Goal: Obtain resource: Download file/media

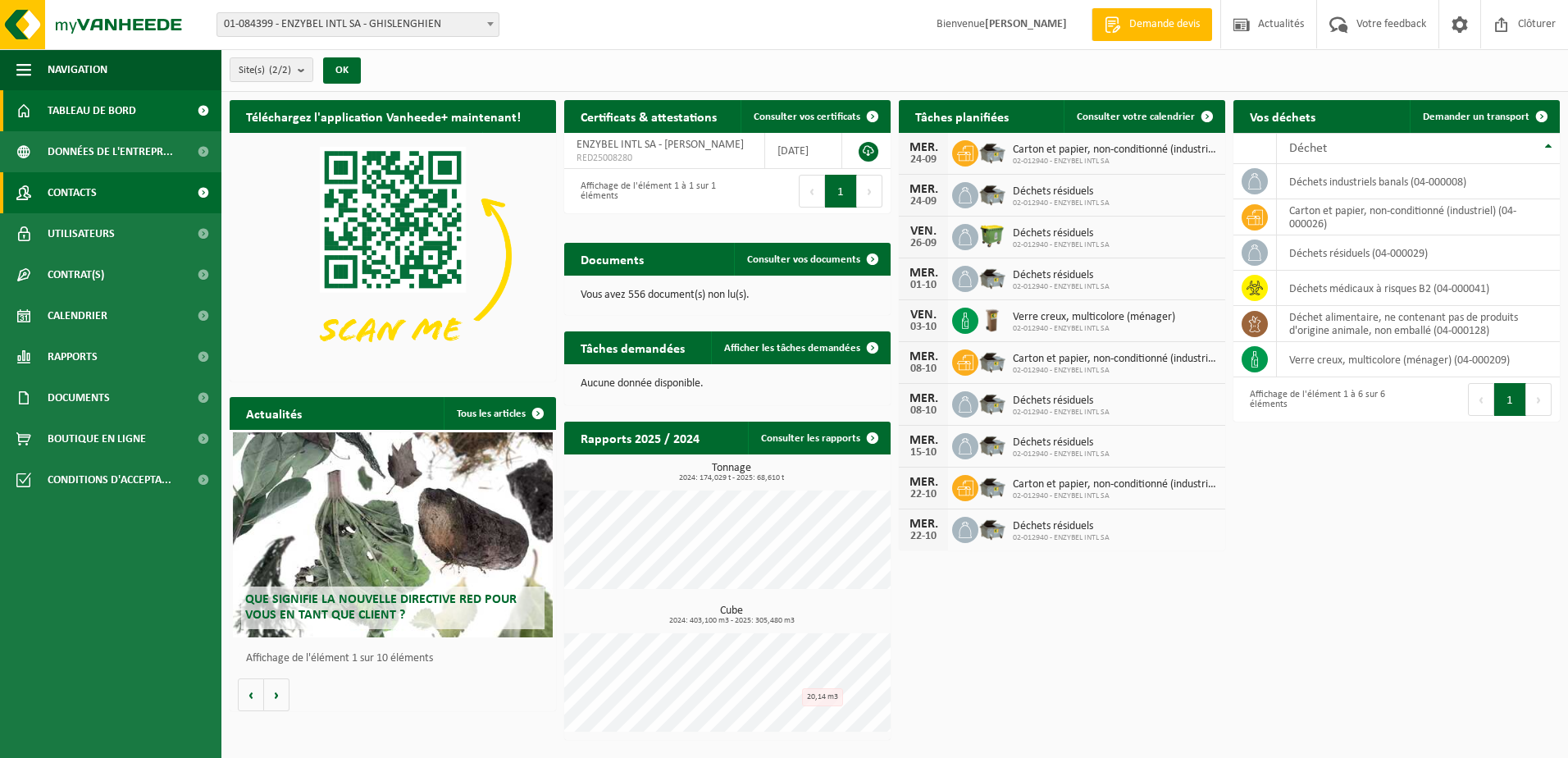
click at [80, 183] on span "Contacts" at bounding box center [72, 193] width 49 height 41
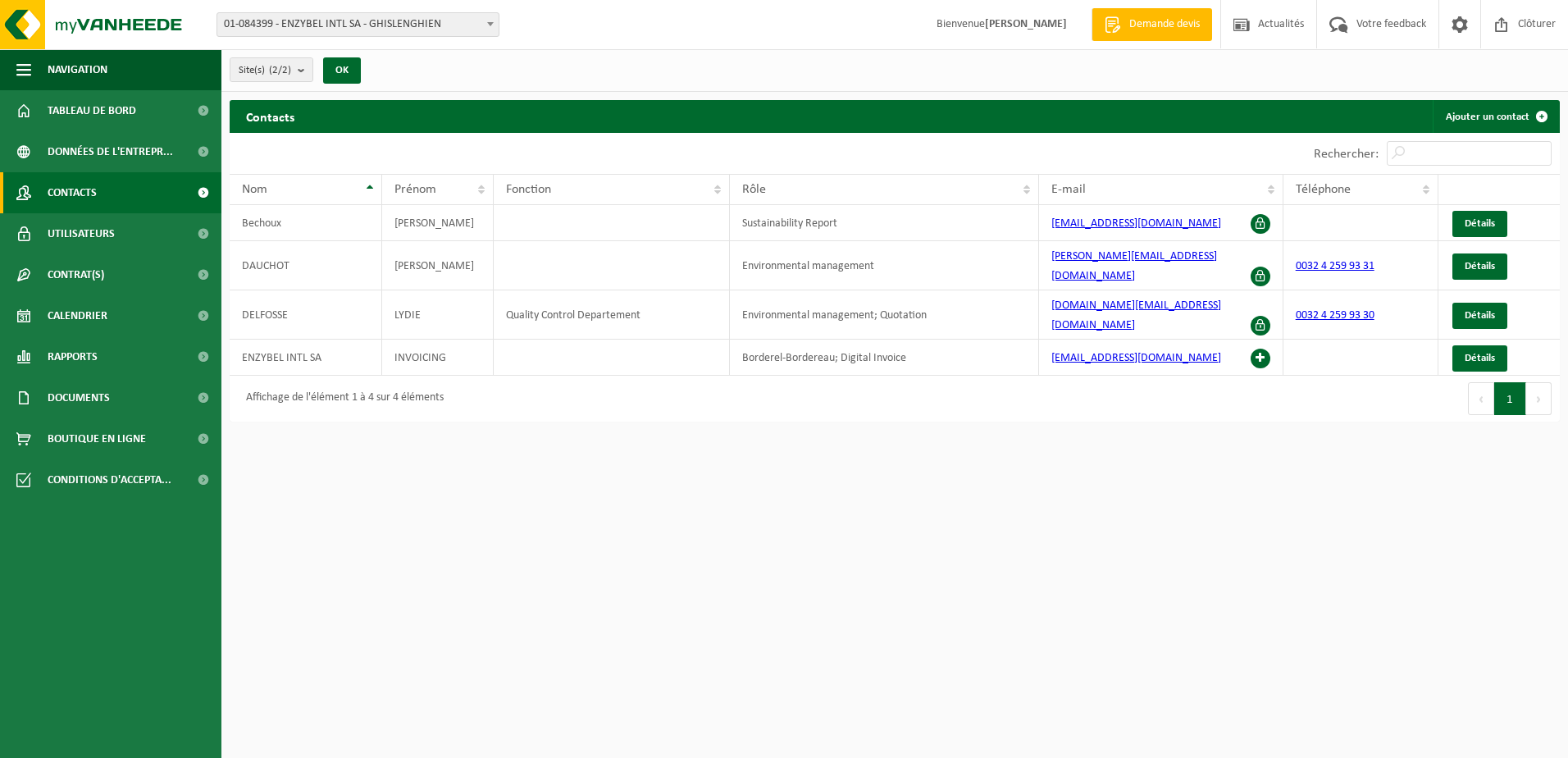
click at [365, 384] on div "Affichage de l'élément 1 à 4 sur 4 éléments" at bounding box center [341, 399] width 206 height 29
click at [109, 234] on span "Utilisateurs" at bounding box center [81, 234] width 68 height 41
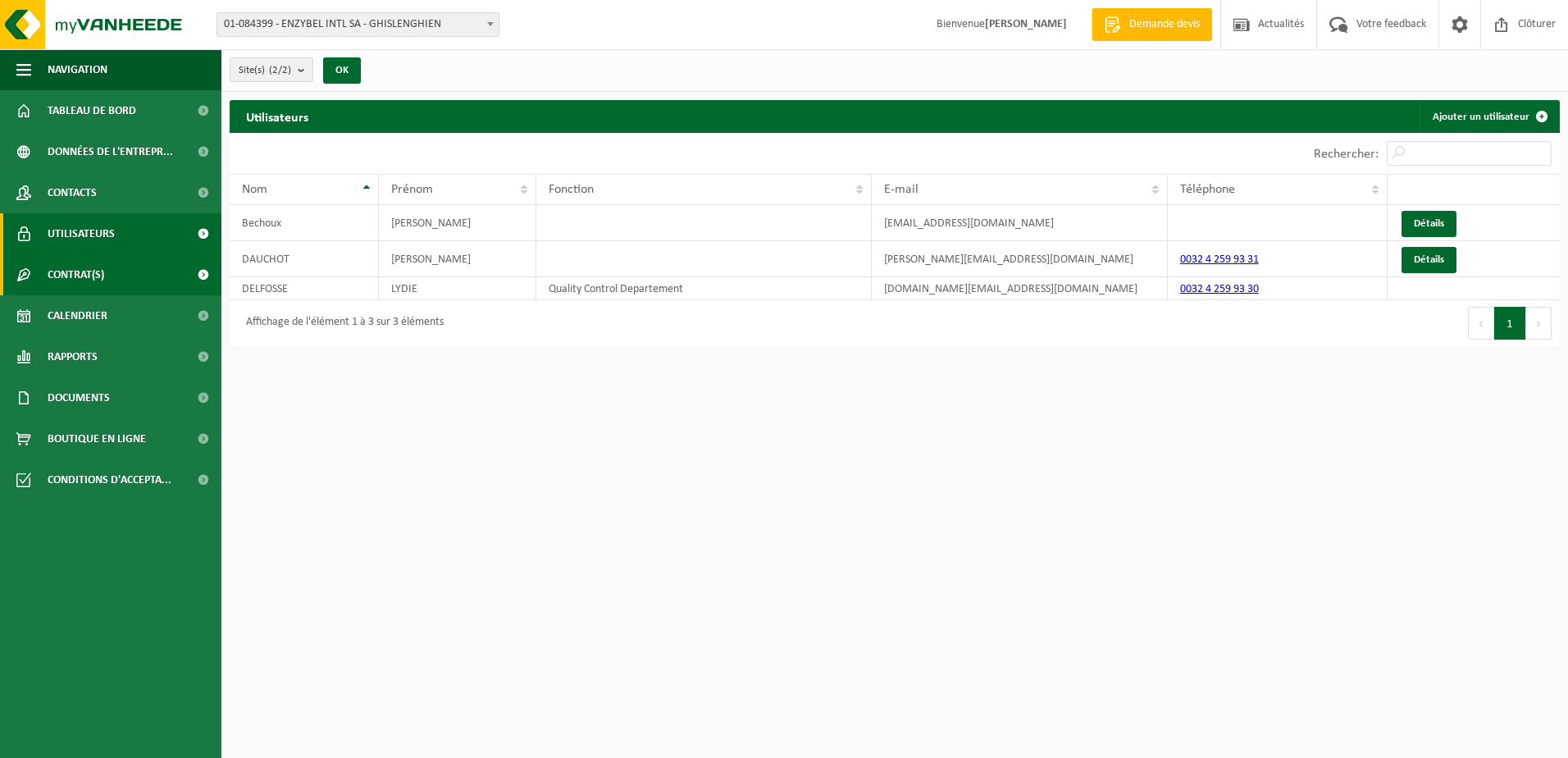
click at [83, 279] on span "Contrat(s)" at bounding box center [76, 275] width 57 height 41
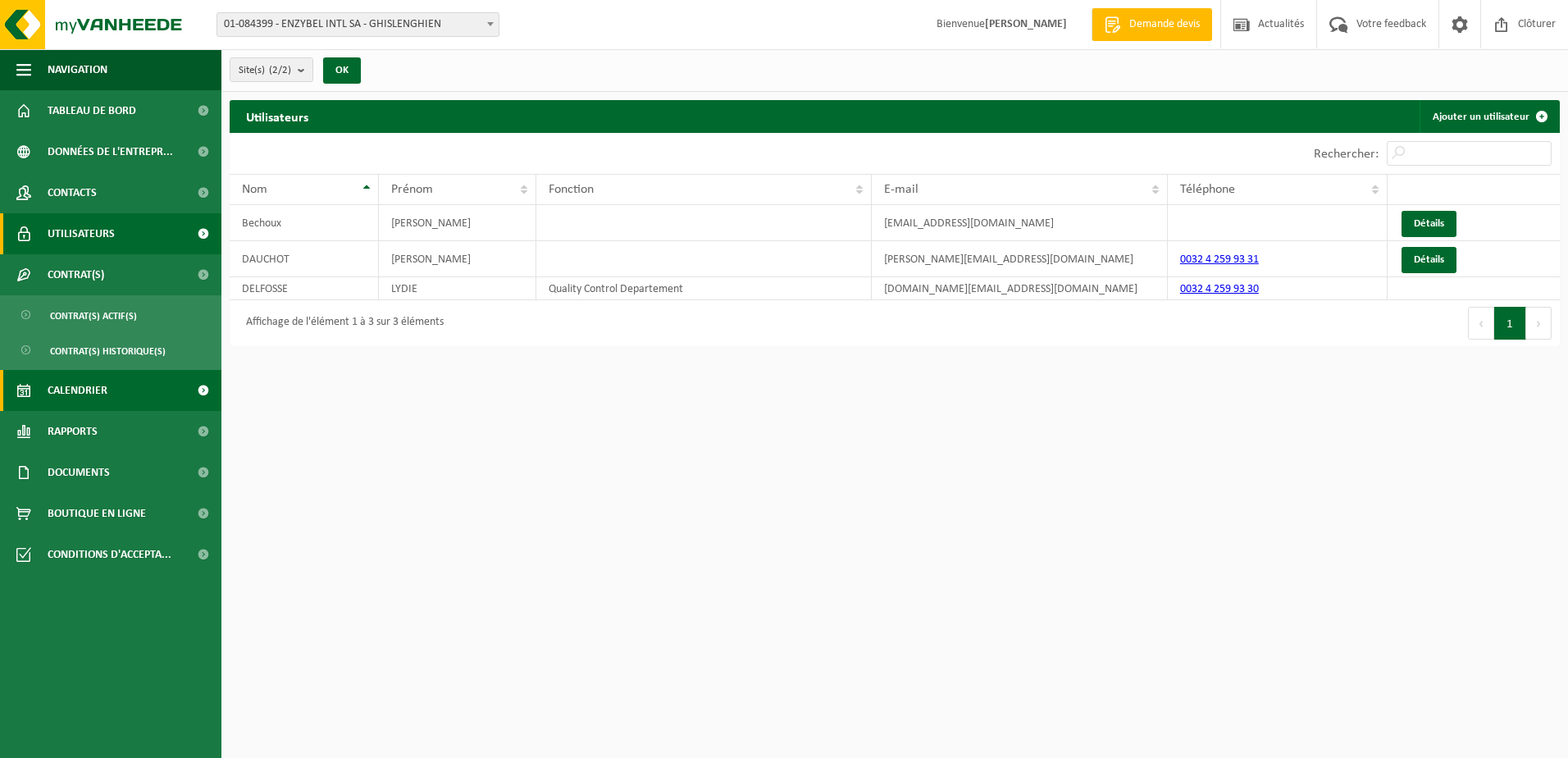
click at [82, 390] on span "Calendrier" at bounding box center [77, 391] width 60 height 41
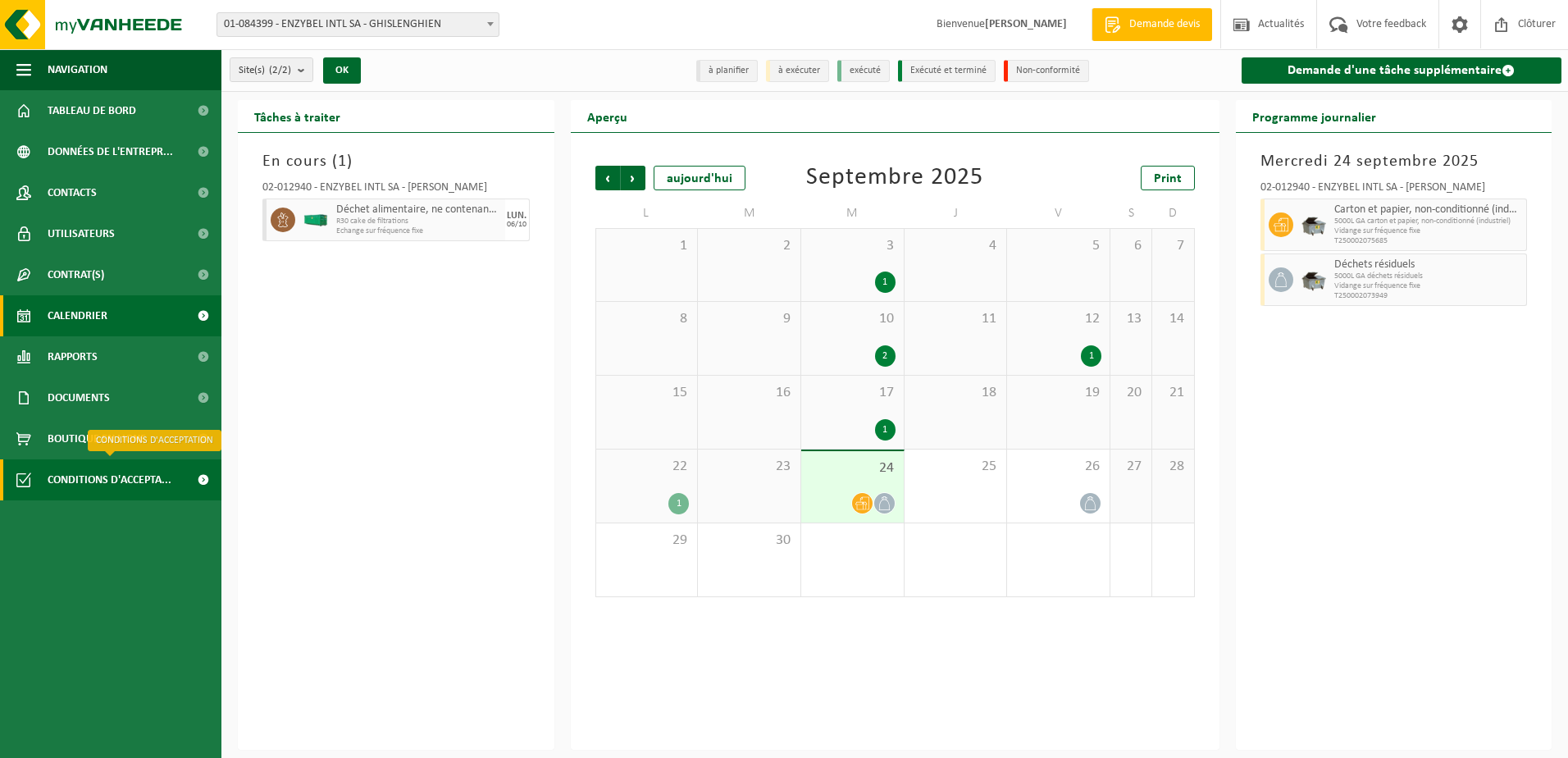
click at [108, 487] on span "Conditions d'accepta..." at bounding box center [110, 480] width 123 height 41
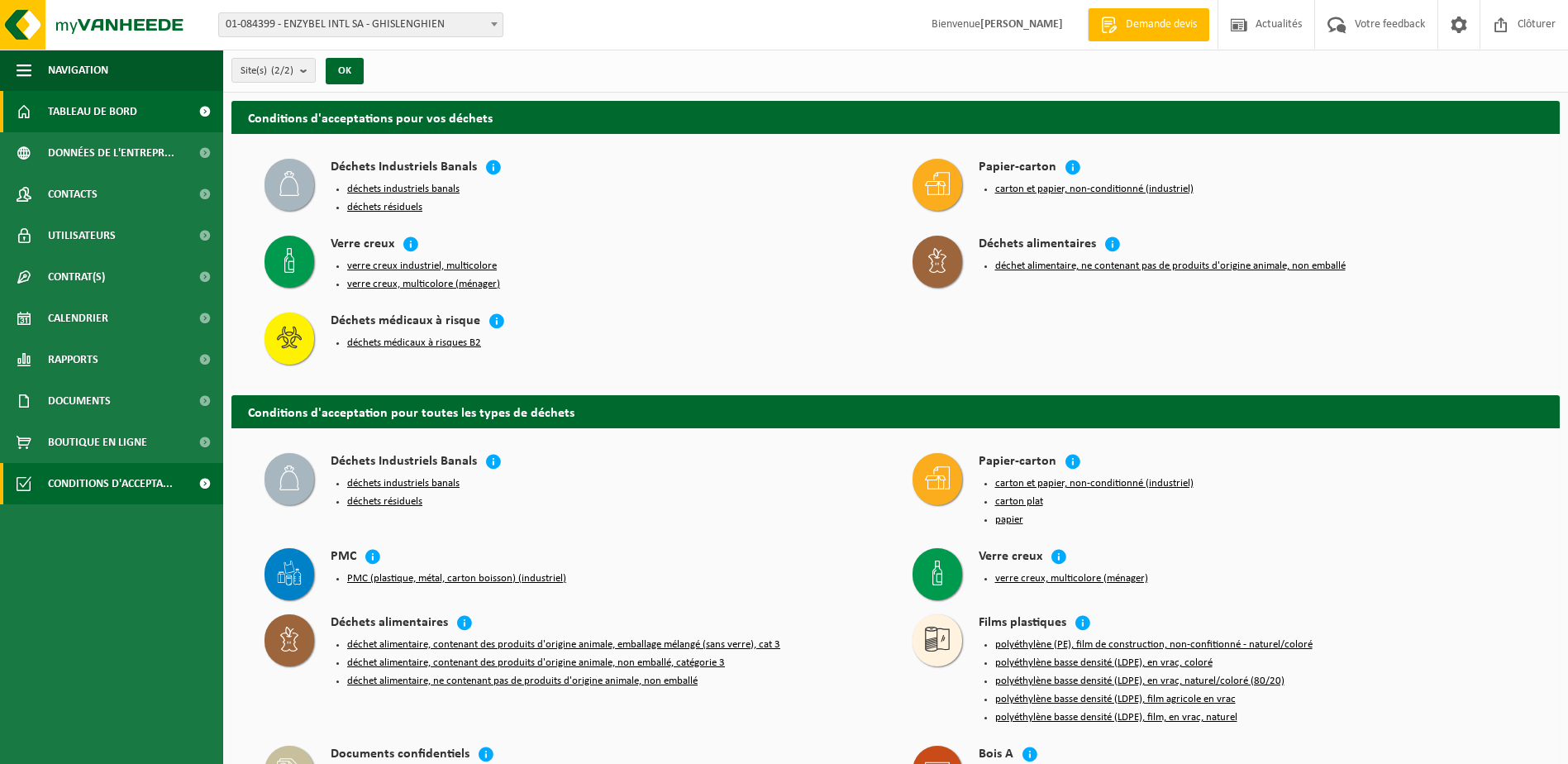
click at [94, 107] on span "Tableau de bord" at bounding box center [93, 112] width 89 height 41
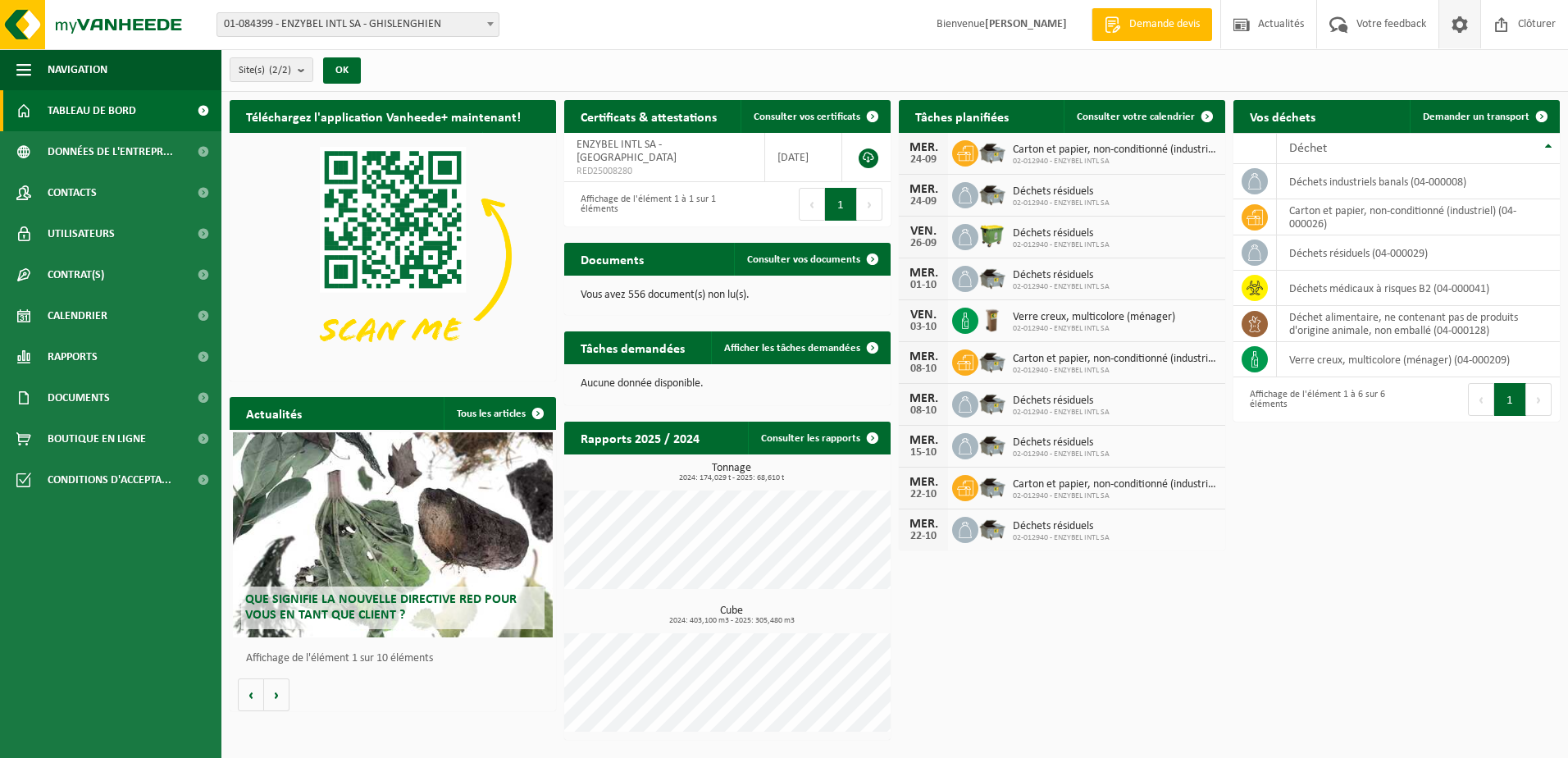
click at [1465, 31] on span at bounding box center [1459, 24] width 24 height 48
click at [63, 186] on span "Contacts" at bounding box center [72, 193] width 49 height 41
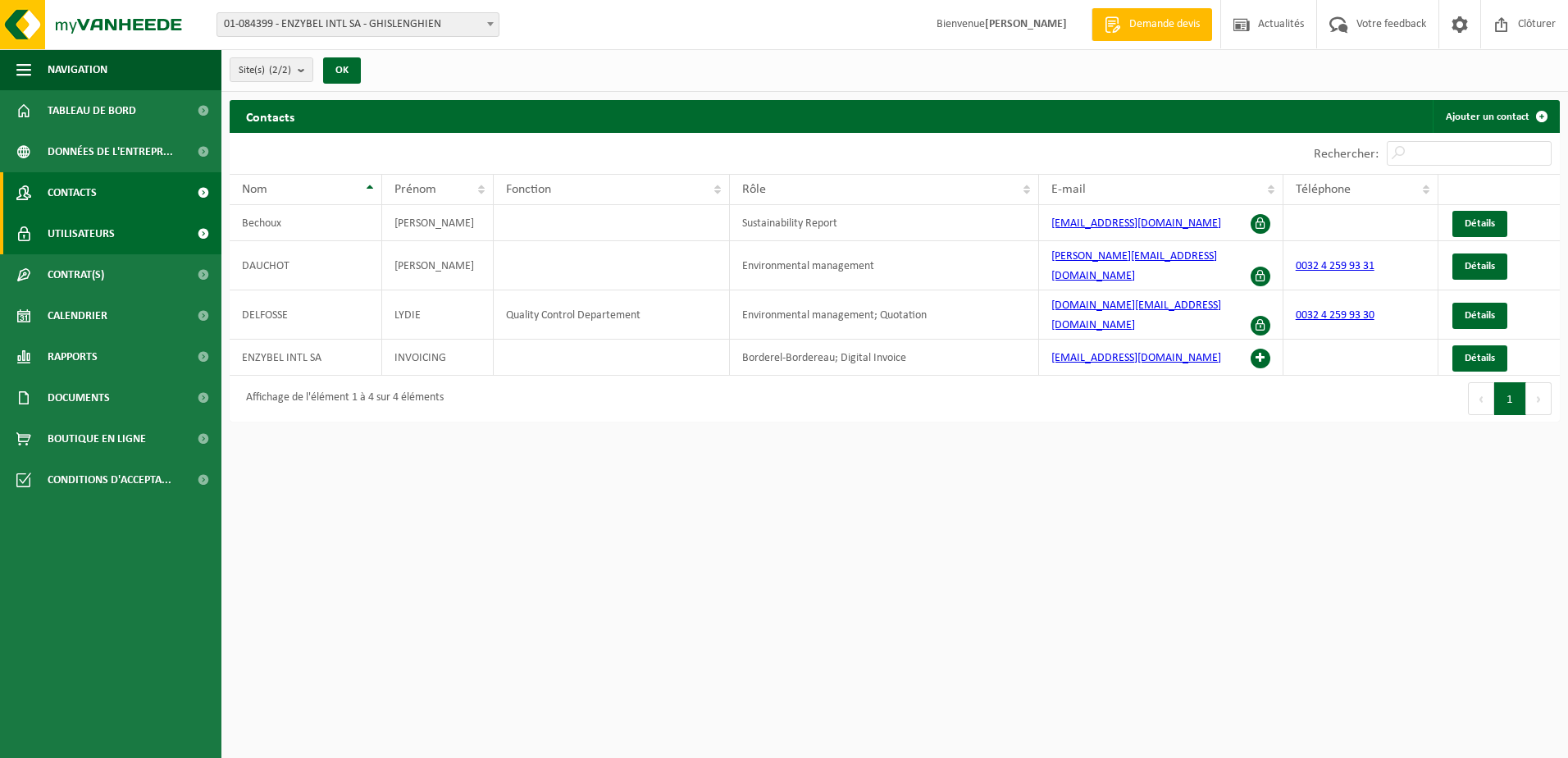
click at [57, 235] on span "Utilisateurs" at bounding box center [81, 234] width 68 height 41
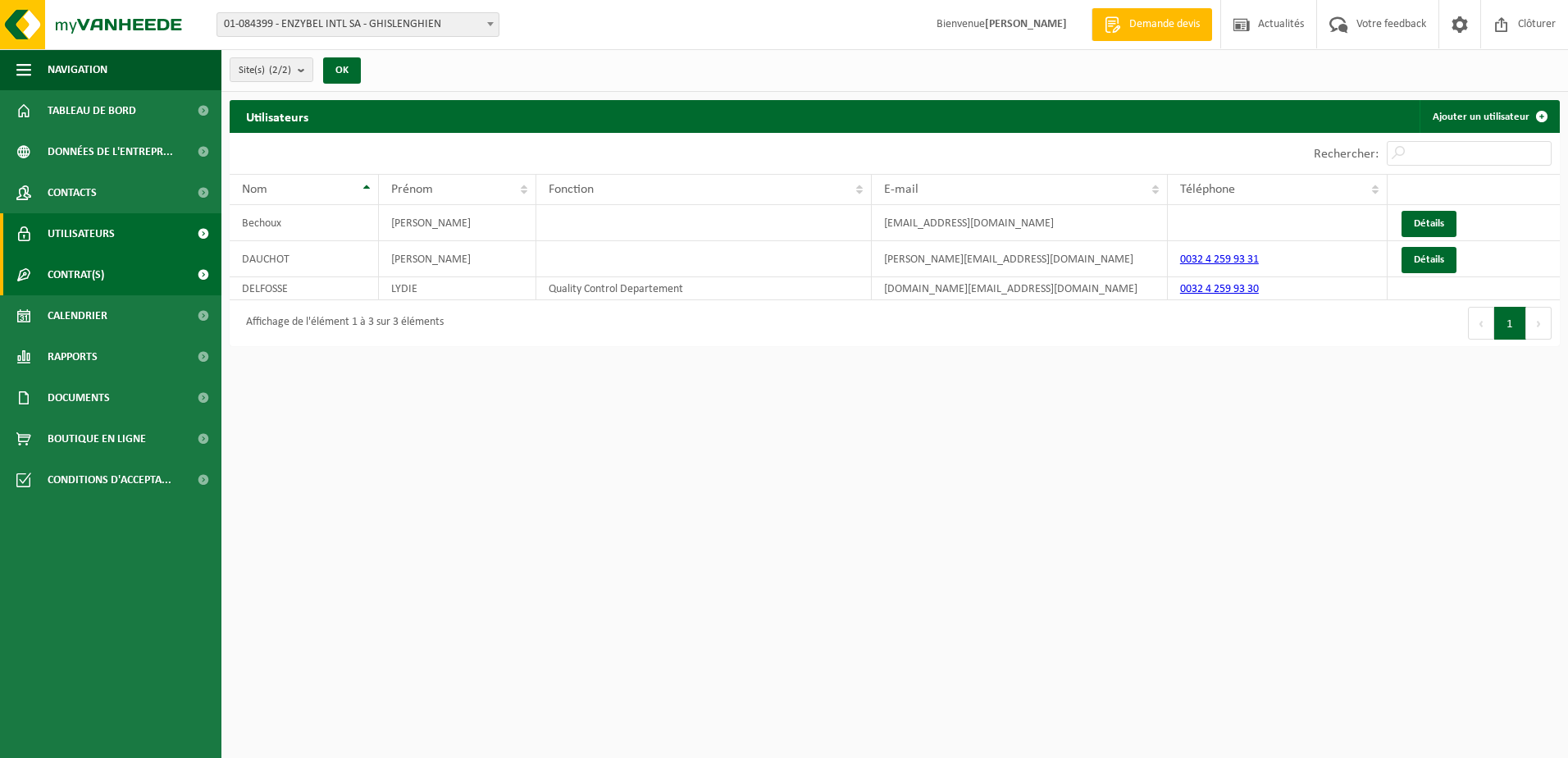
click at [60, 274] on span "Contrat(s)" at bounding box center [76, 275] width 57 height 41
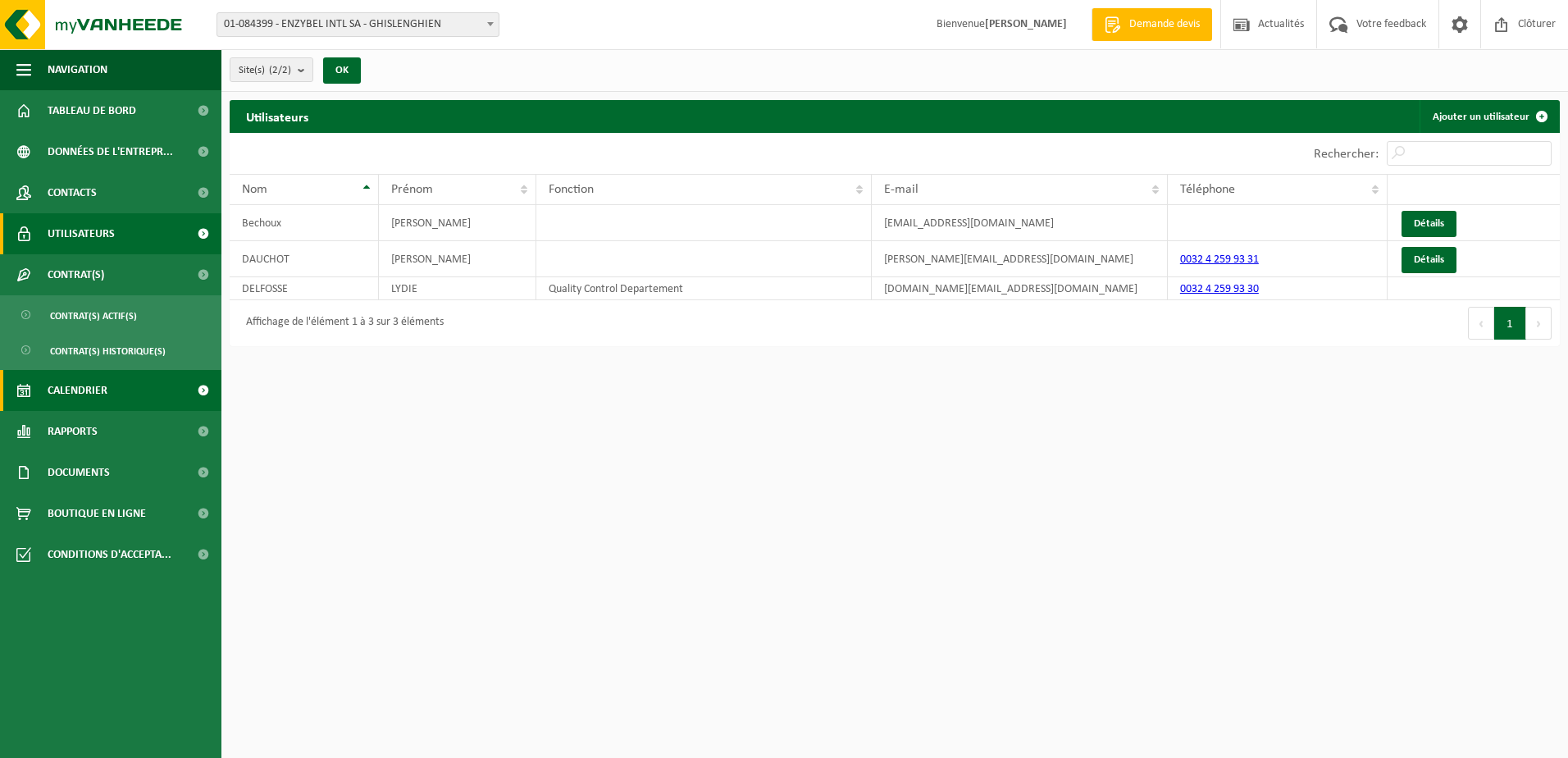
click at [68, 384] on span "Calendrier" at bounding box center [77, 391] width 60 height 41
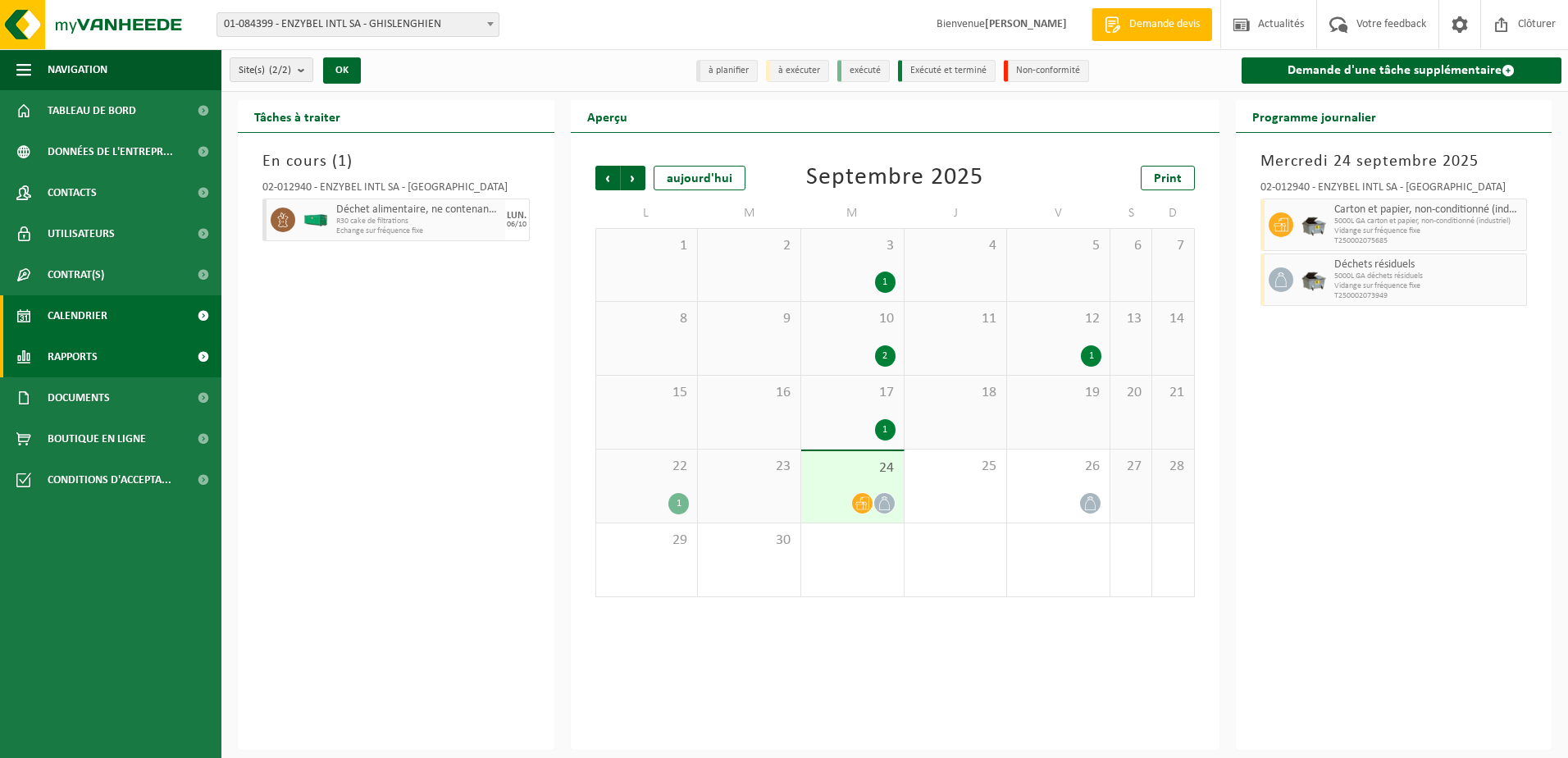
click at [69, 361] on span "Rapports" at bounding box center [72, 356] width 50 height 41
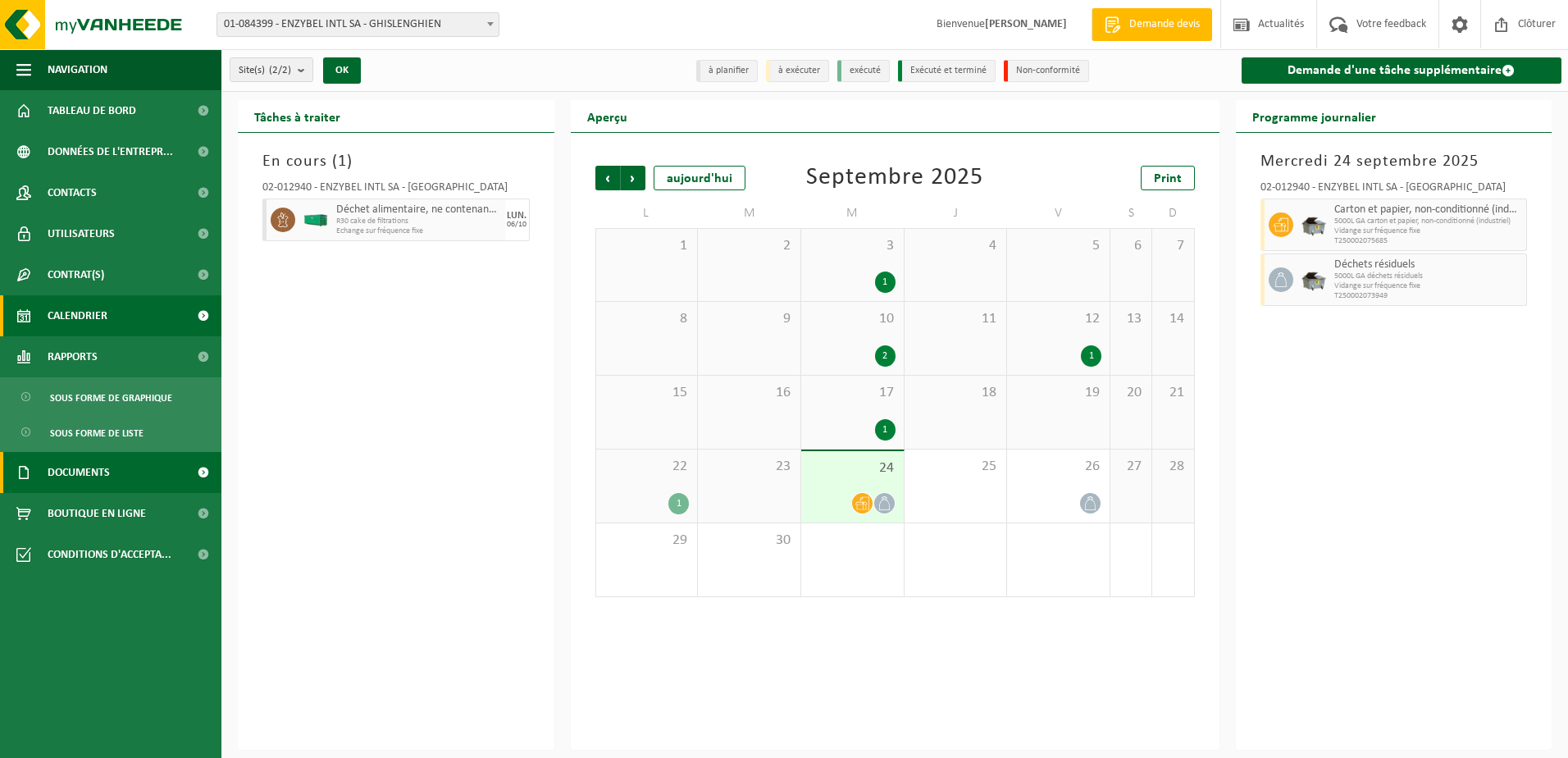
click at [71, 469] on span "Documents" at bounding box center [79, 472] width 63 height 41
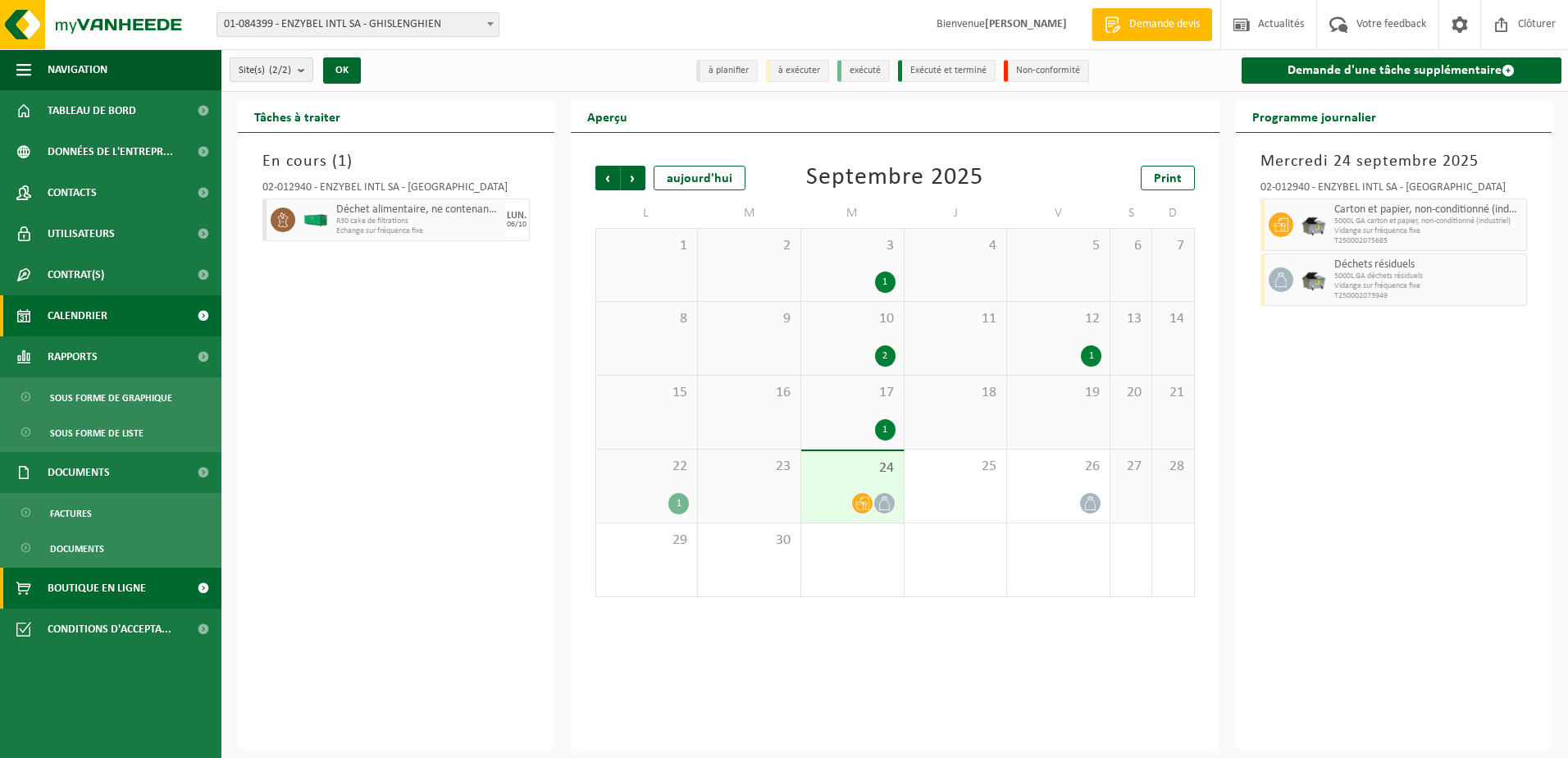
click at [73, 578] on span "Boutique en ligne" at bounding box center [97, 588] width 98 height 41
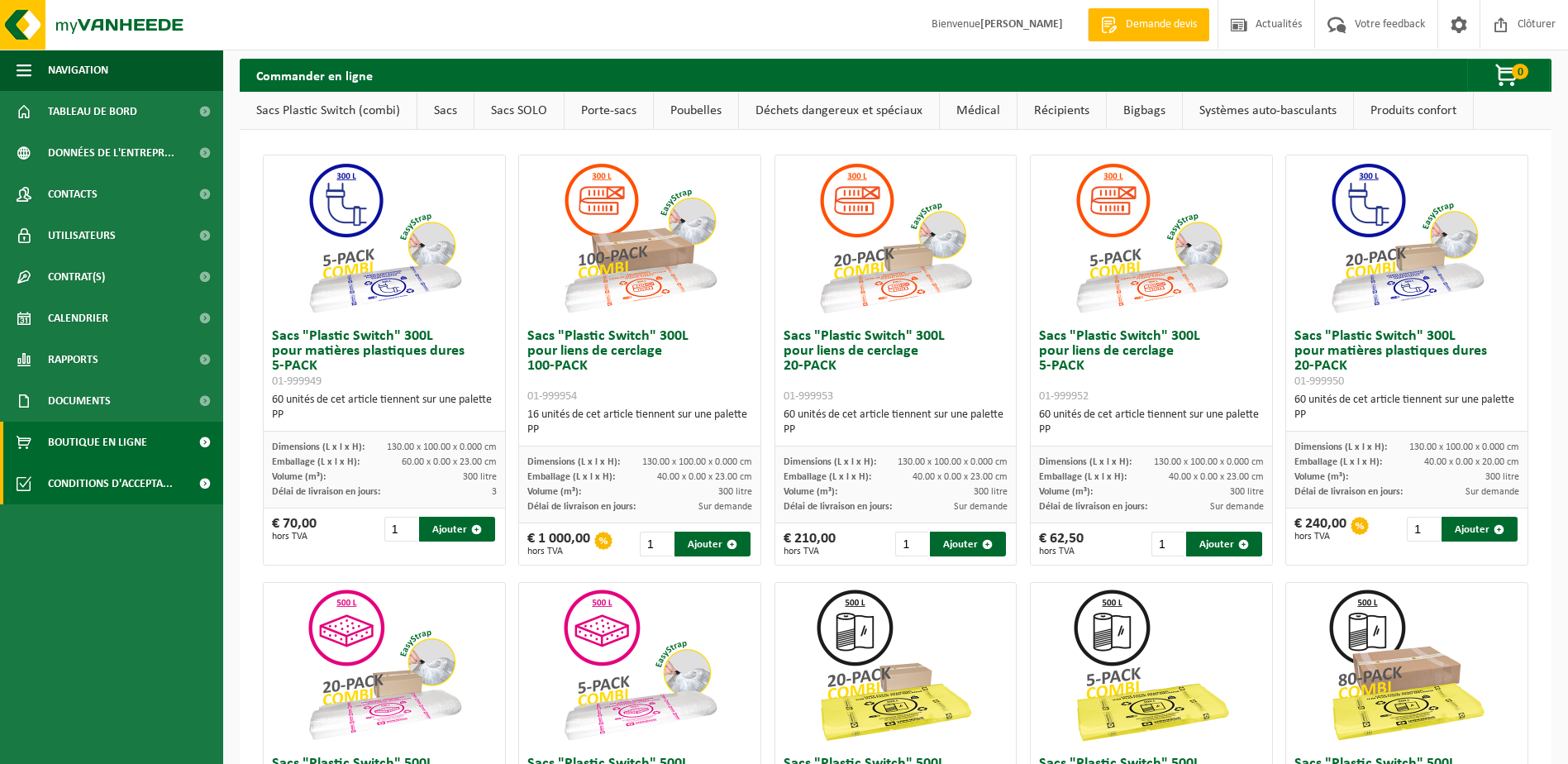
click at [80, 475] on span "Conditions d'accepta..." at bounding box center [111, 484] width 124 height 41
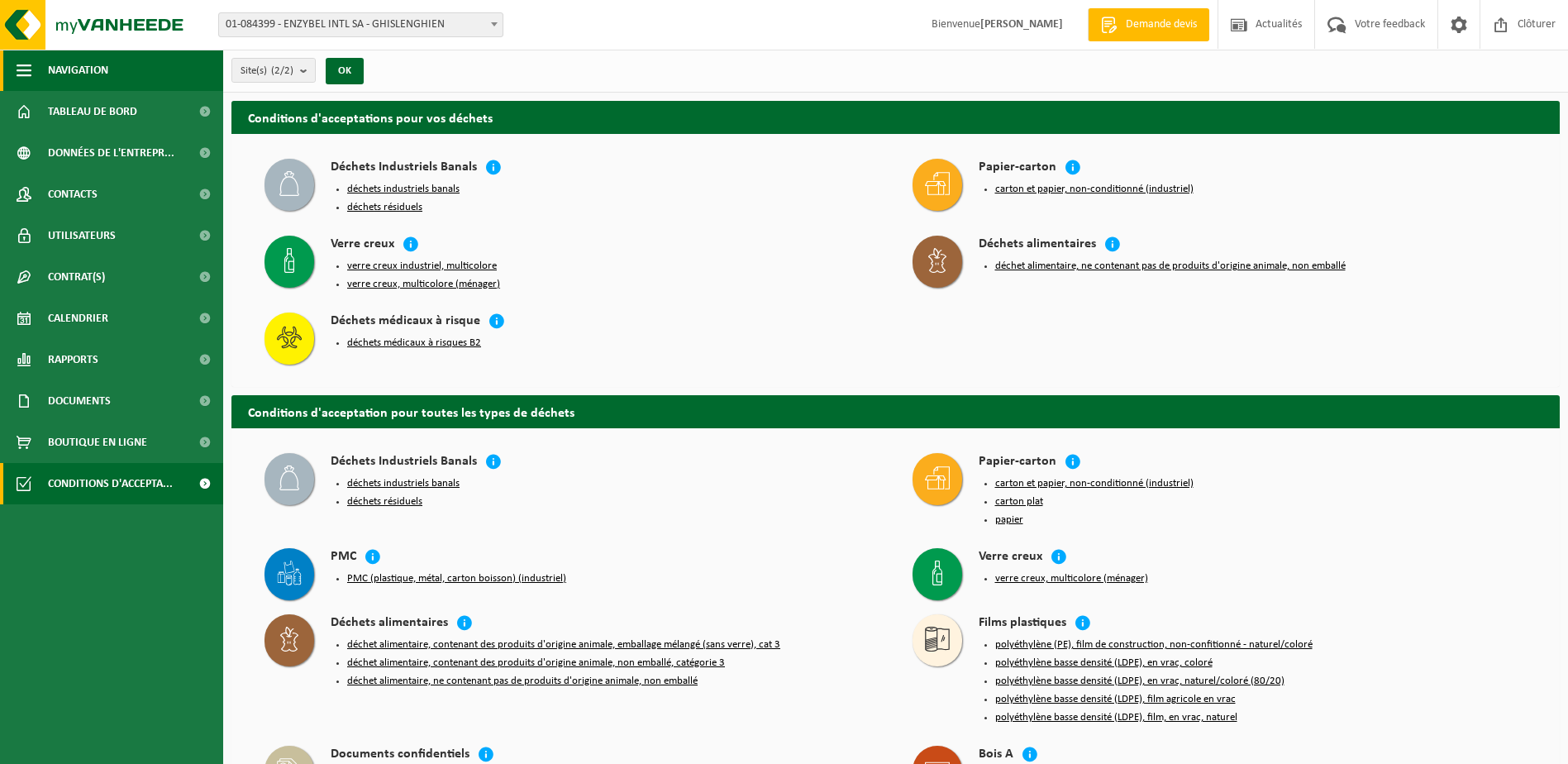
click at [92, 81] on span "Navigation" at bounding box center [78, 70] width 60 height 41
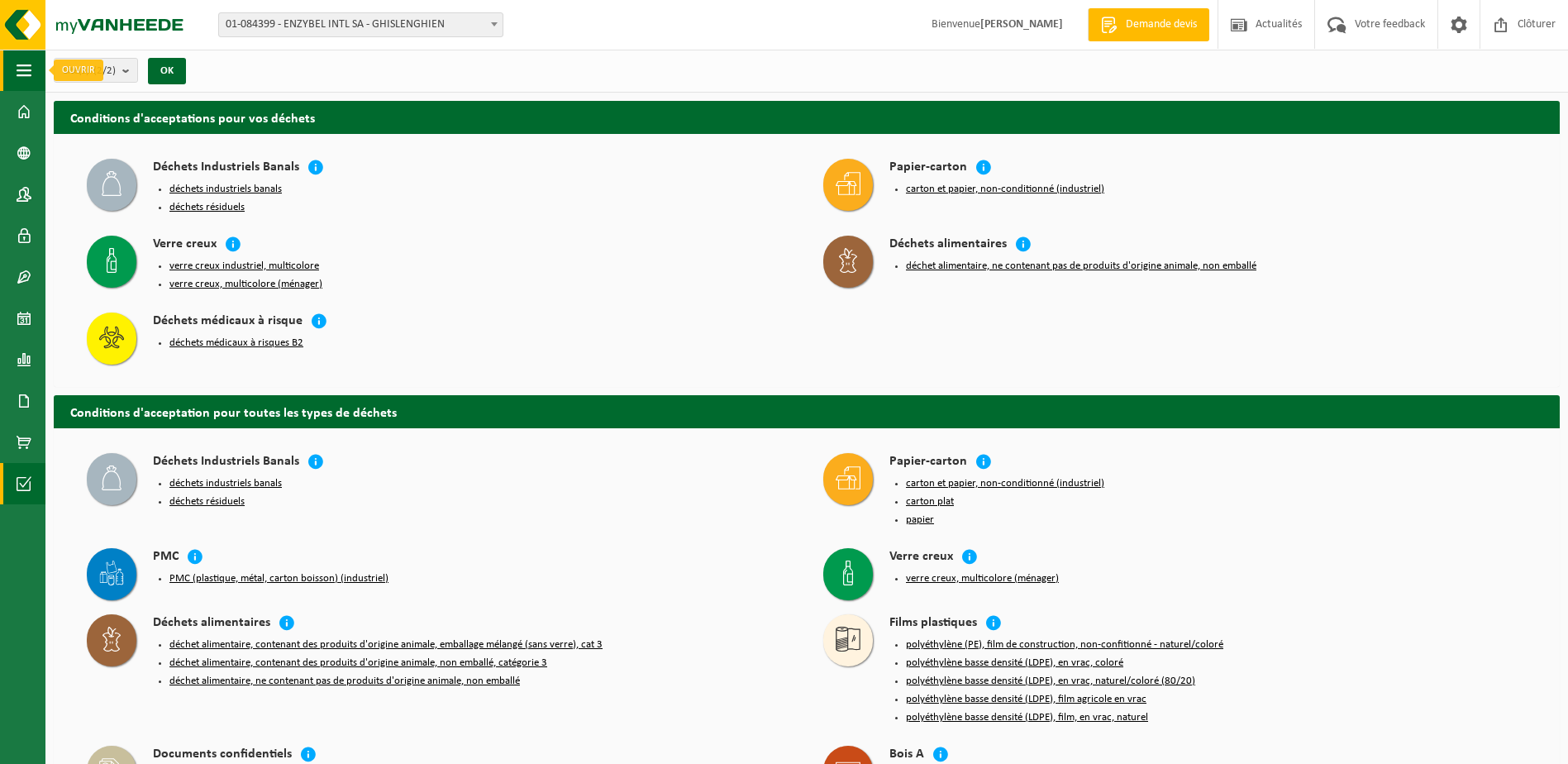
click at [9, 65] on button "Navigation" at bounding box center [23, 70] width 45 height 41
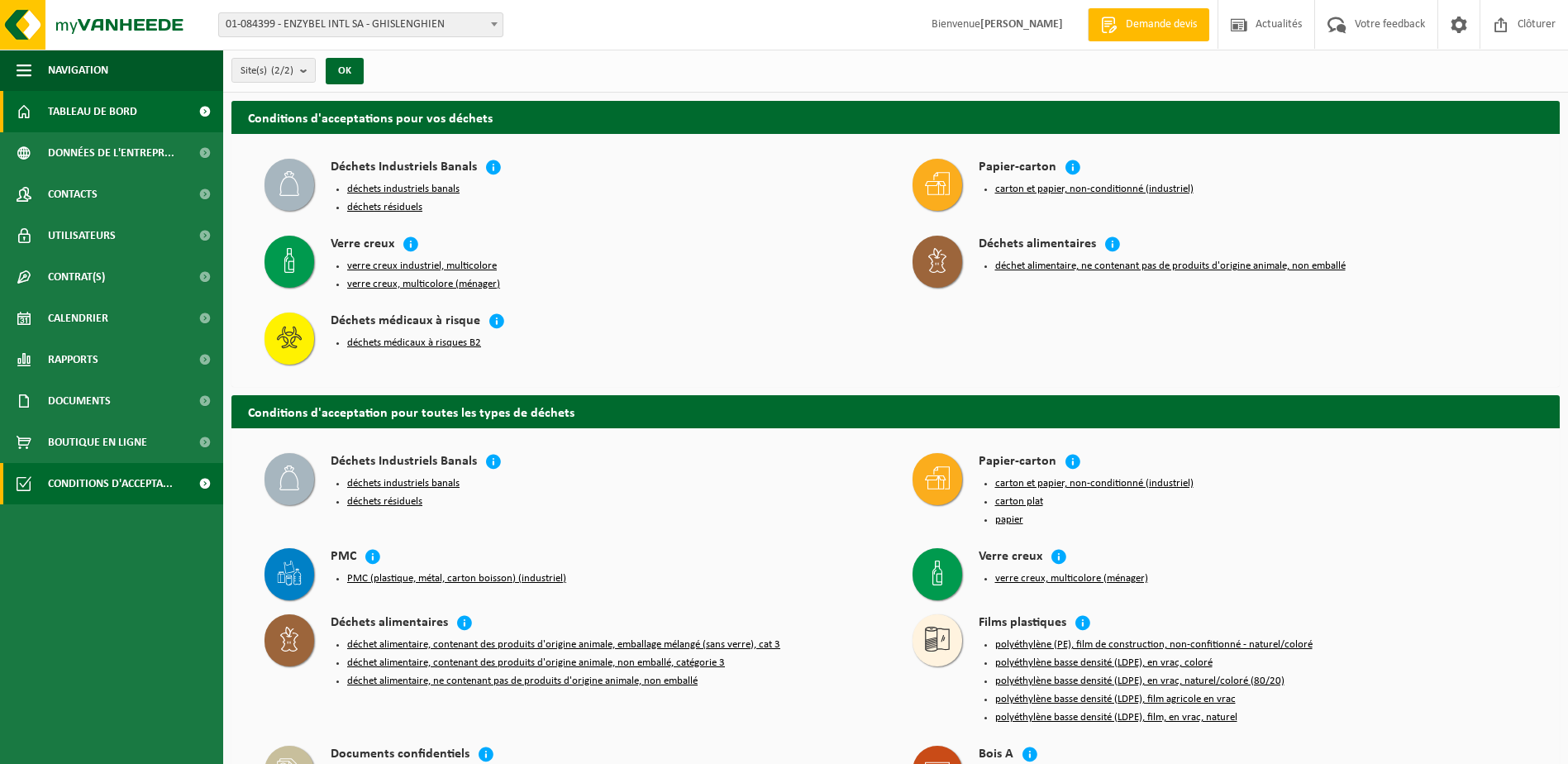
click at [87, 109] on span "Tableau de bord" at bounding box center [93, 112] width 89 height 41
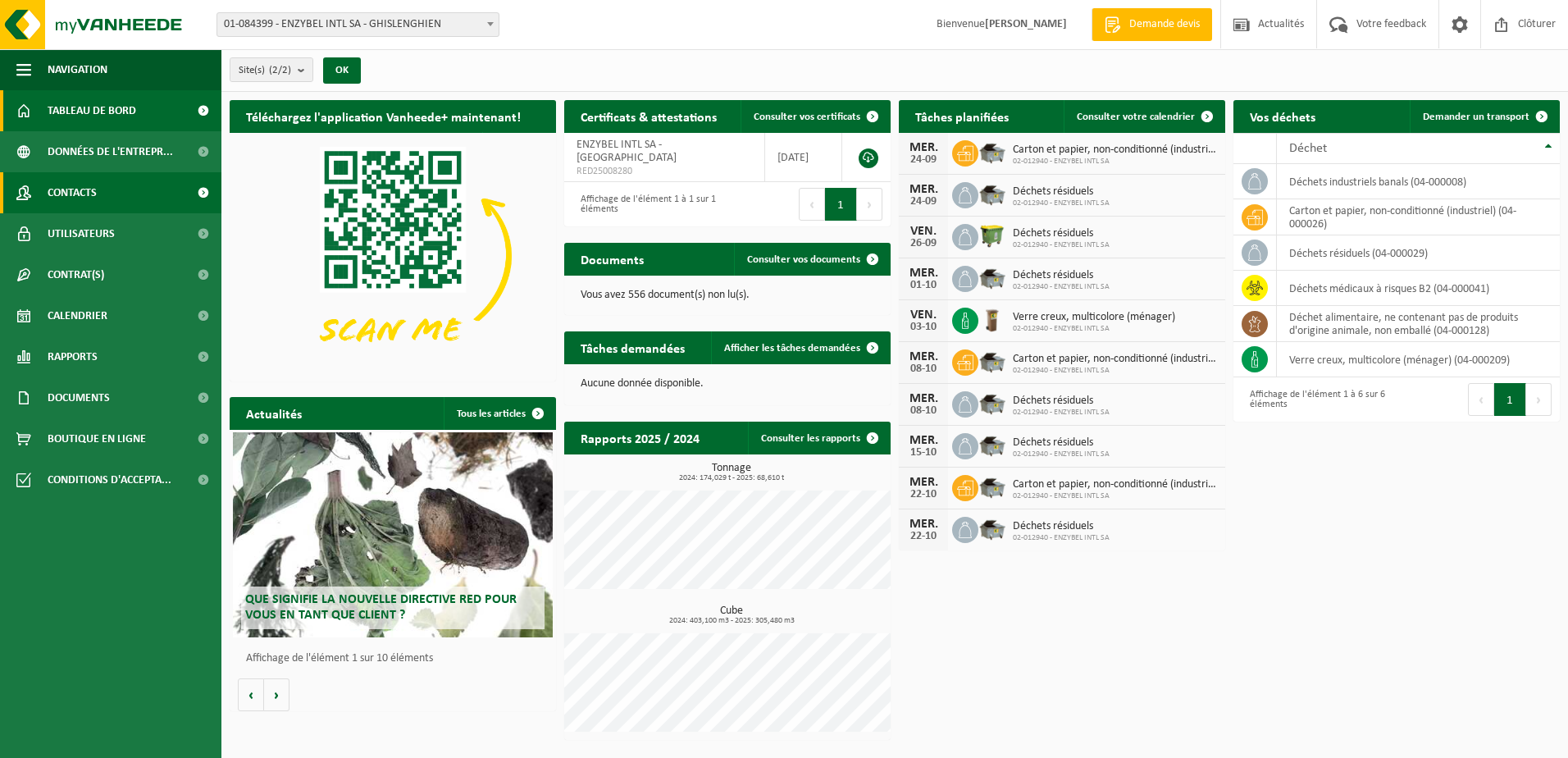
click at [83, 184] on span "Contacts" at bounding box center [72, 193] width 49 height 41
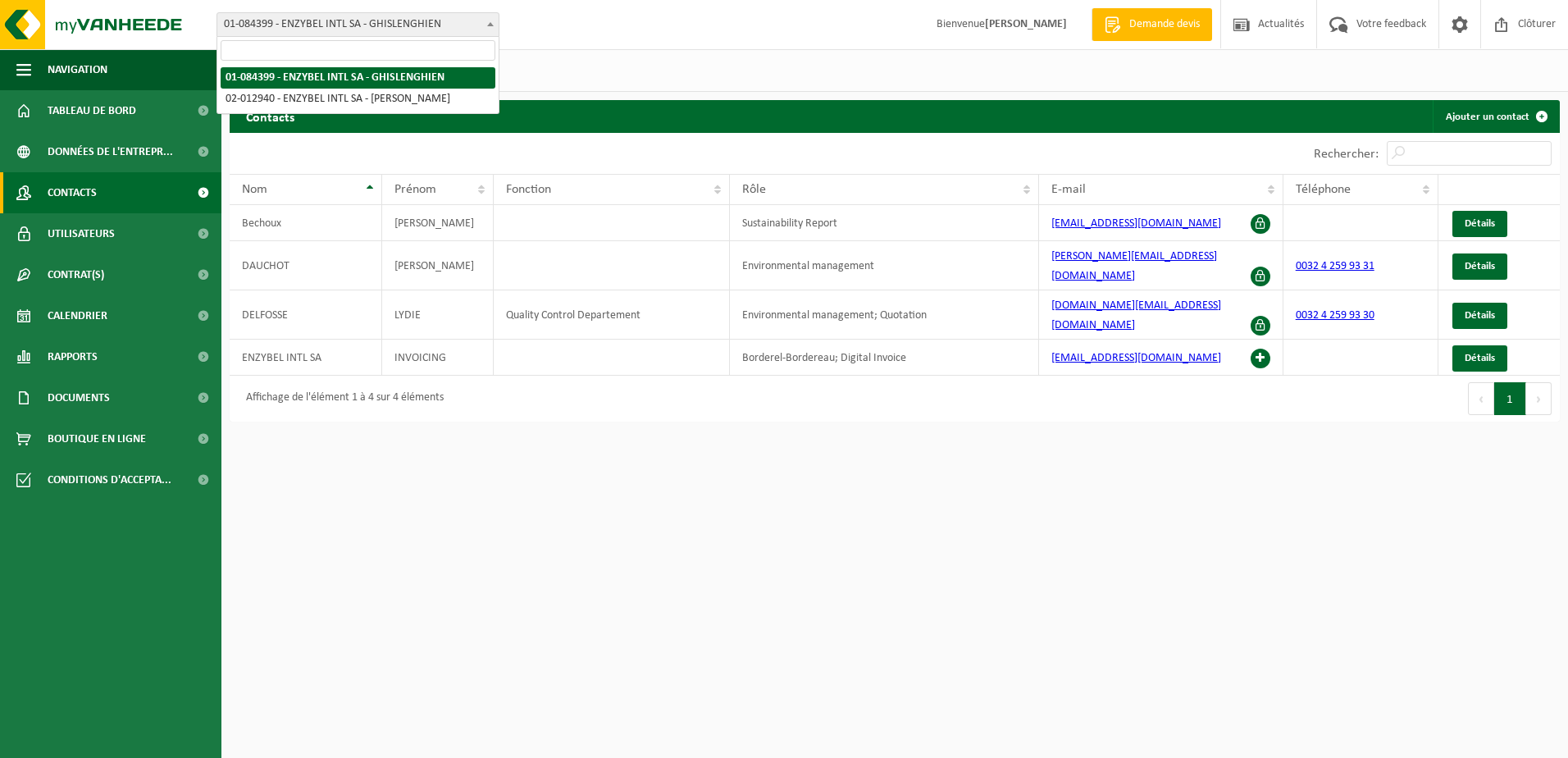
drag, startPoint x: 335, startPoint y: 59, endPoint x: 384, endPoint y: 27, distance: 58.5
click at [384, 27] on span "01-084399 - ENZYBEL INTL SA - GHISLENGHIEN" at bounding box center [357, 24] width 281 height 23
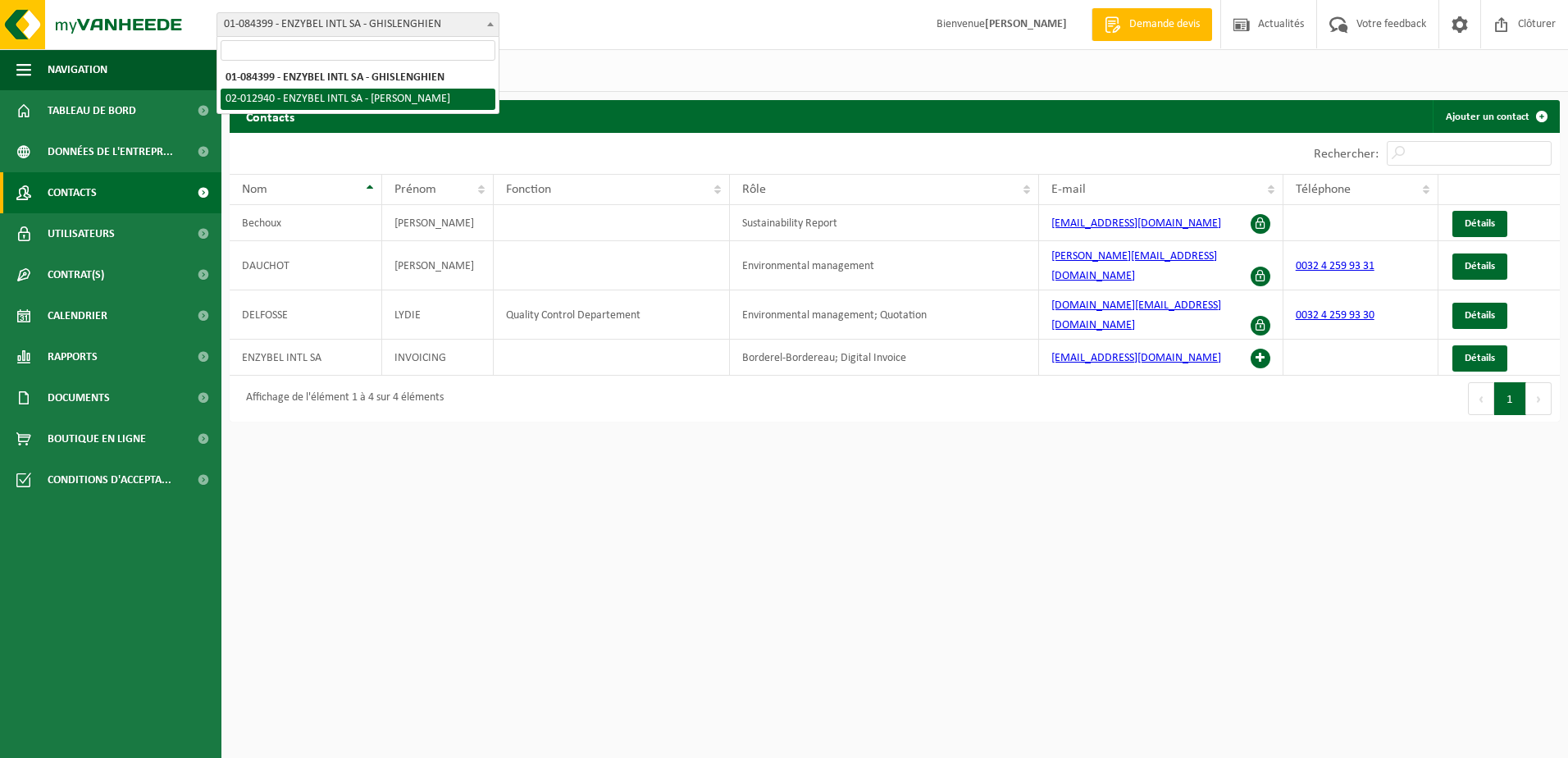
select select "38057"
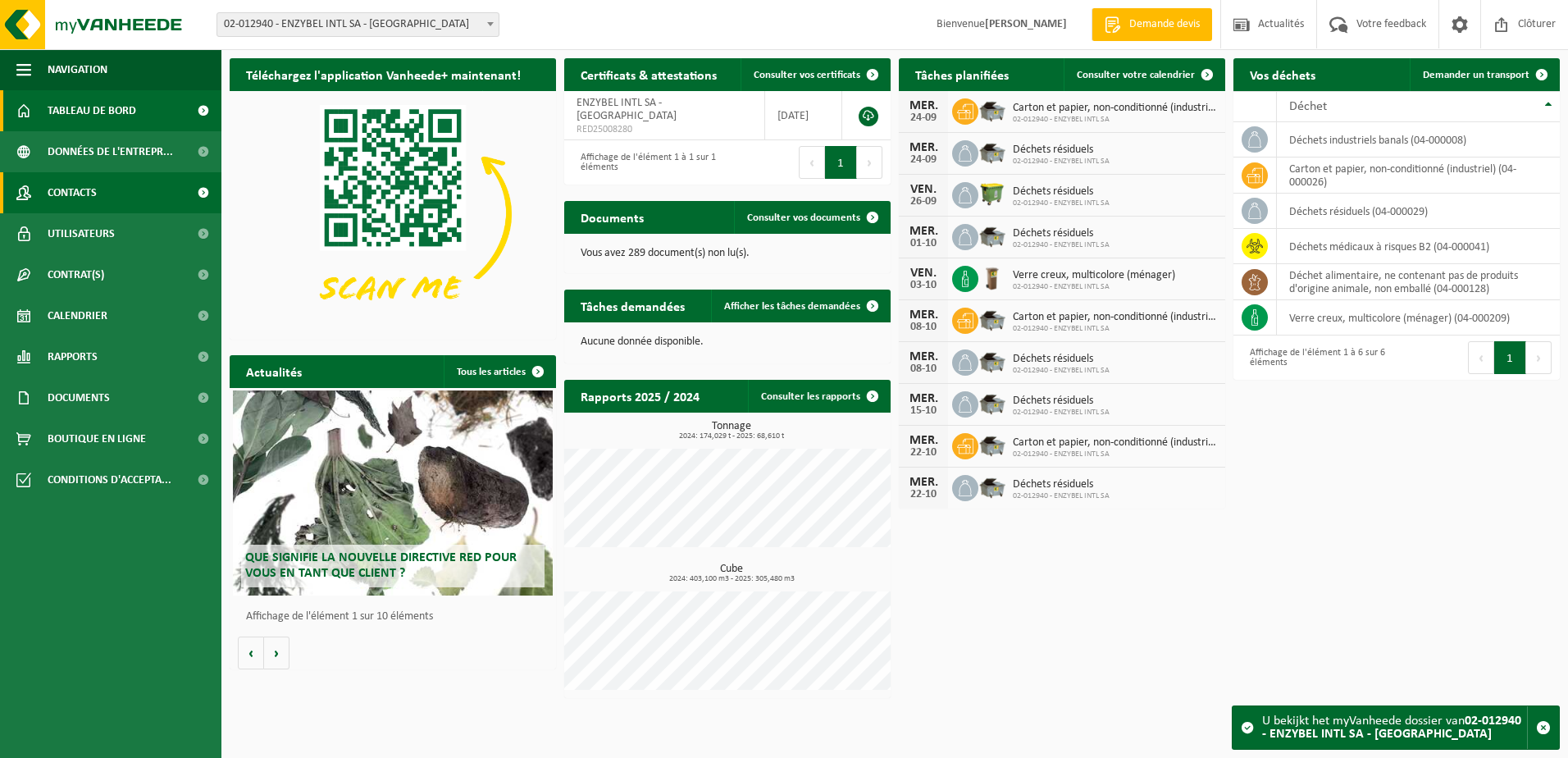
click at [83, 191] on span "Contacts" at bounding box center [72, 193] width 49 height 41
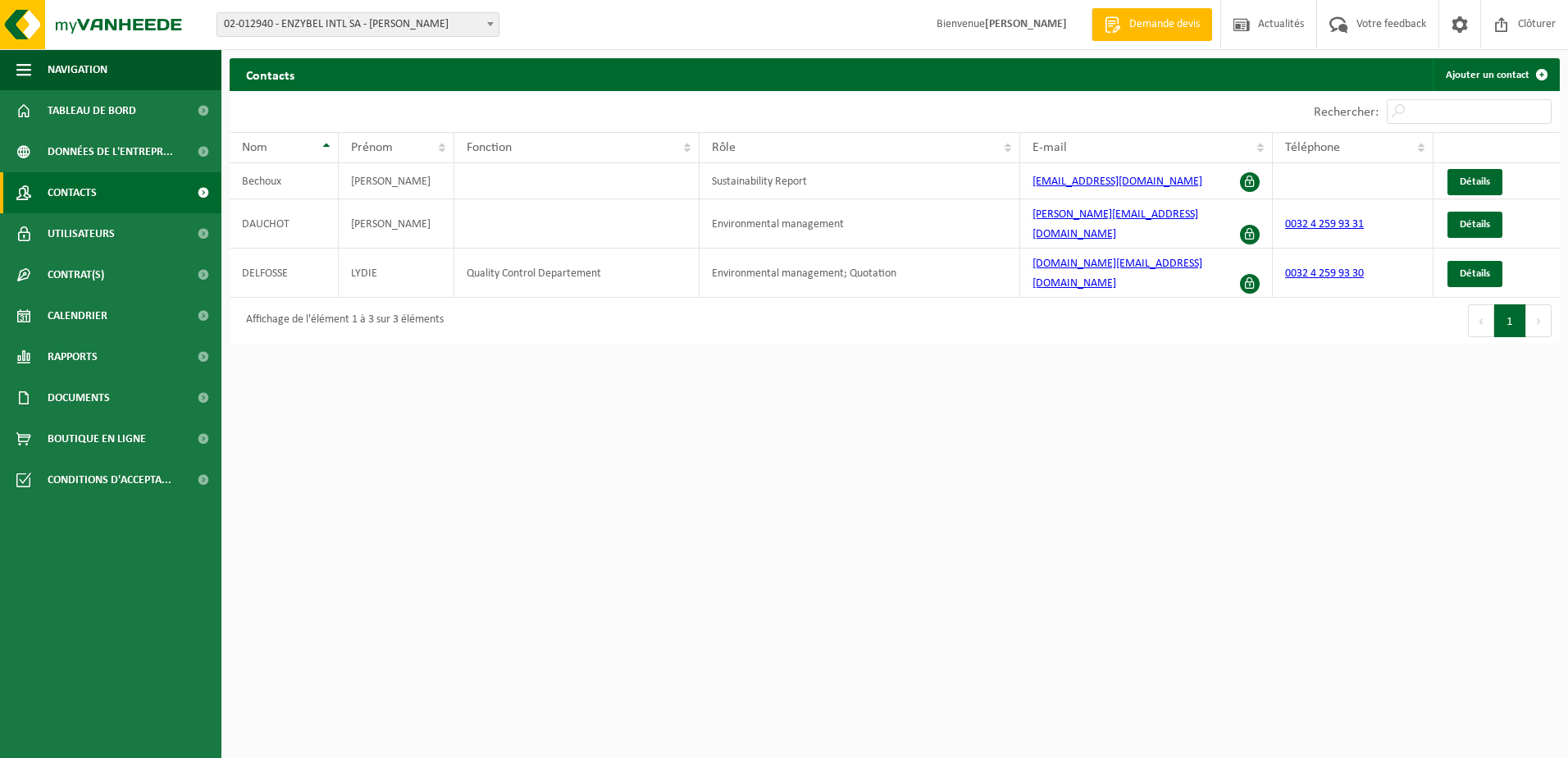
click at [307, 32] on span "02-012940 - ENZYBEL INTL SA - [PERSON_NAME]" at bounding box center [357, 24] width 281 height 23
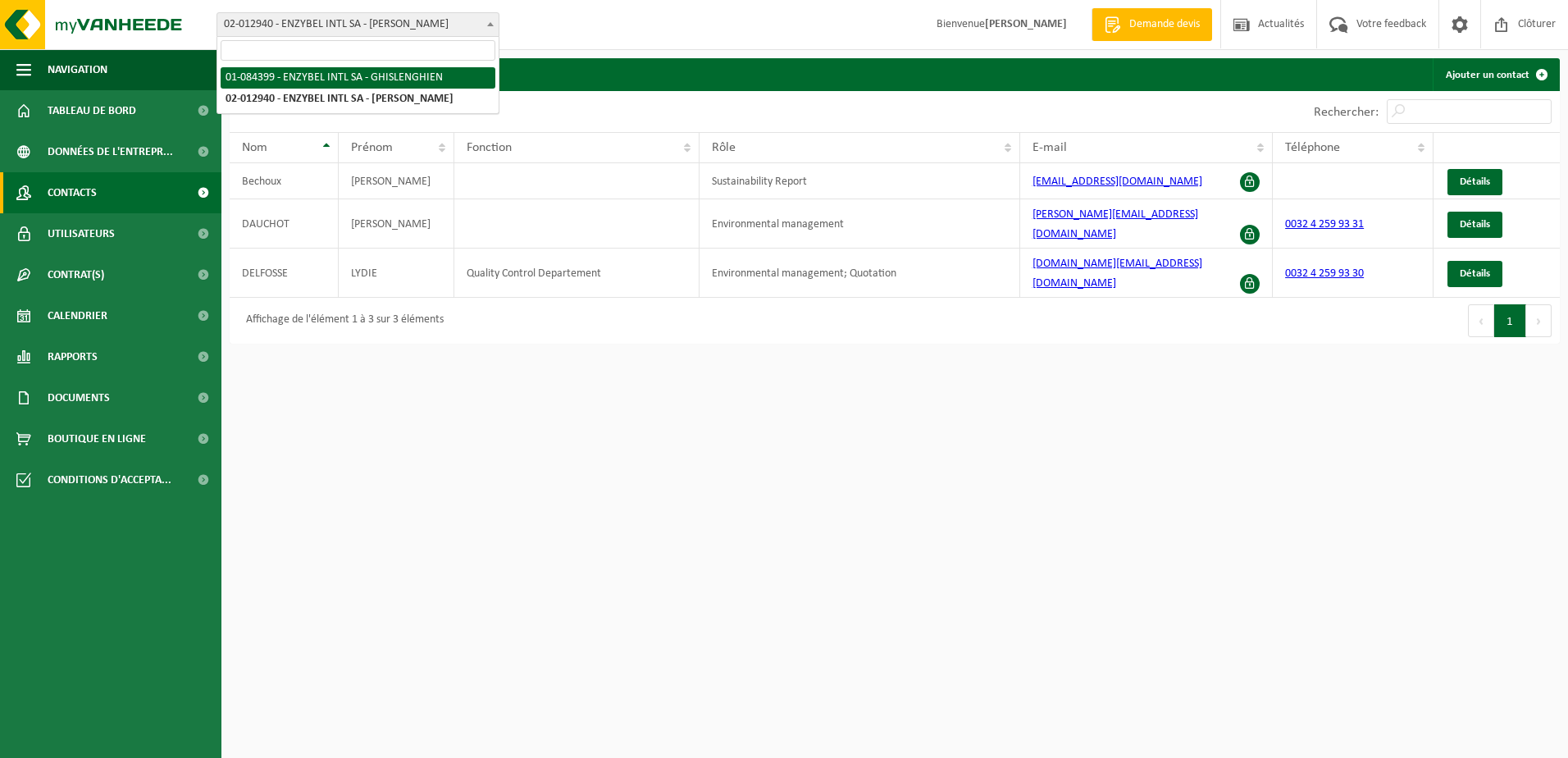
select select "38297"
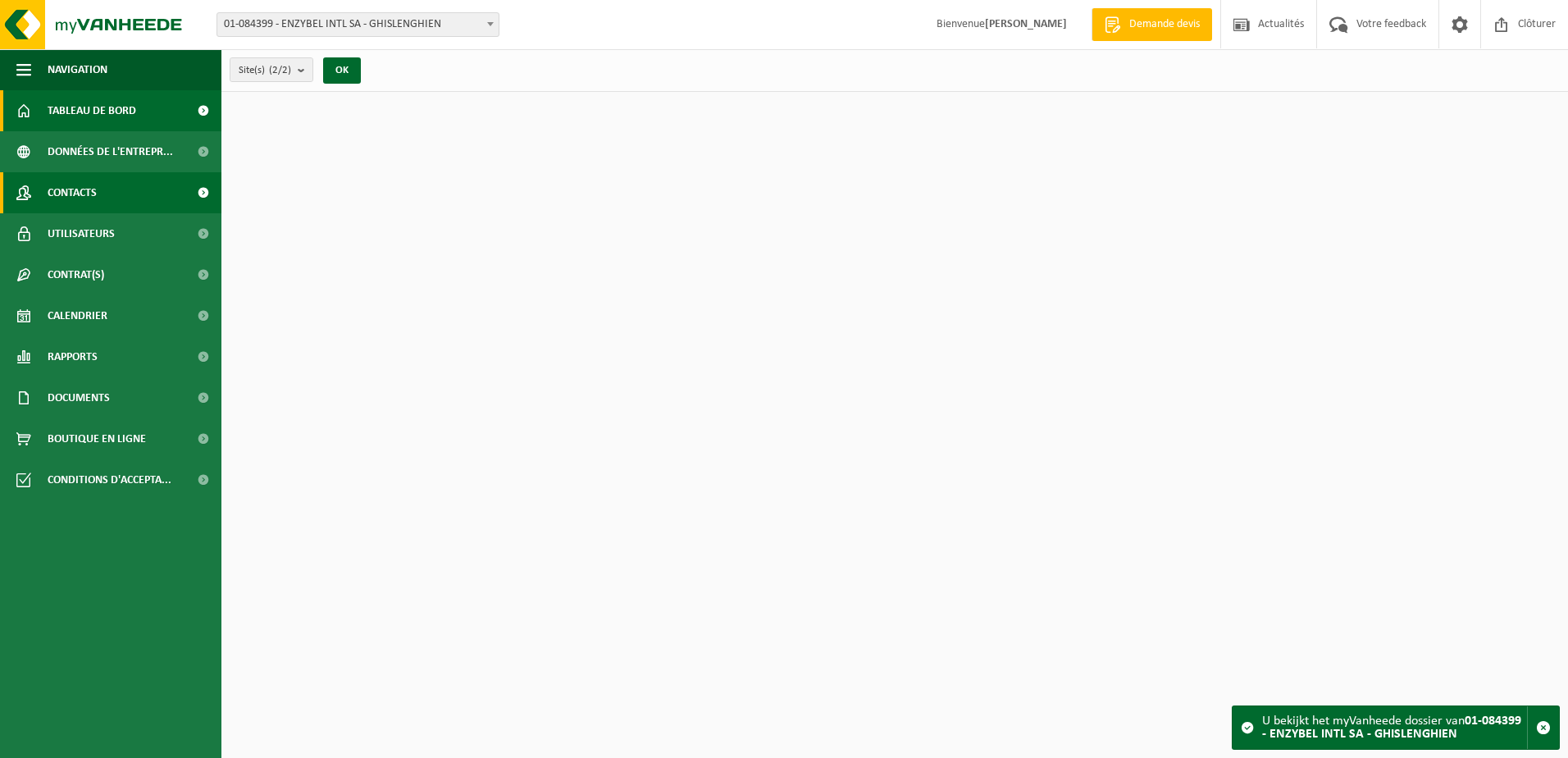
click at [157, 194] on link "Contacts" at bounding box center [111, 193] width 221 height 41
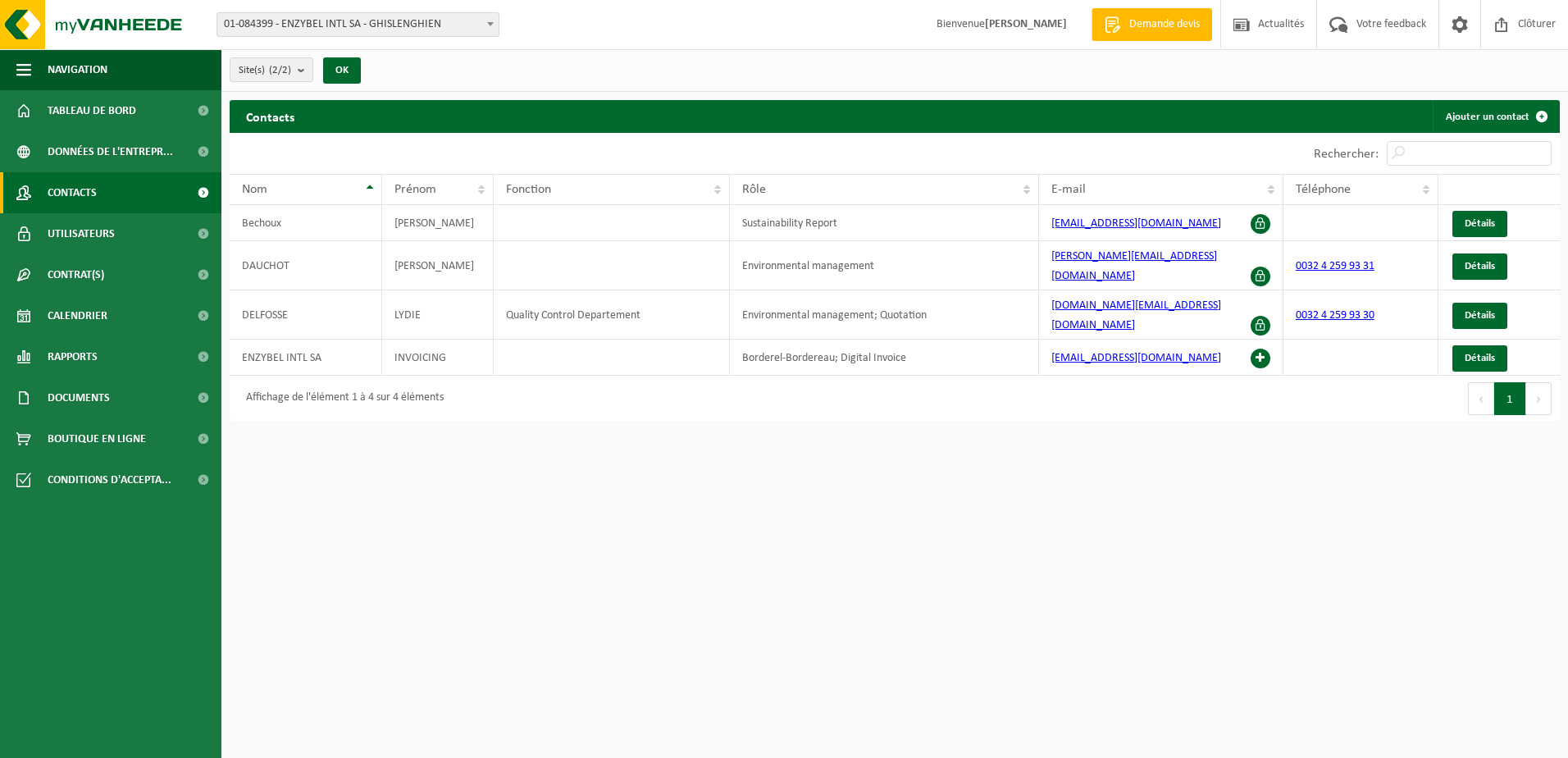
click at [410, 28] on span "01-084399 - ENZYBEL INTL SA - GHISLENGHIEN" at bounding box center [357, 24] width 281 height 23
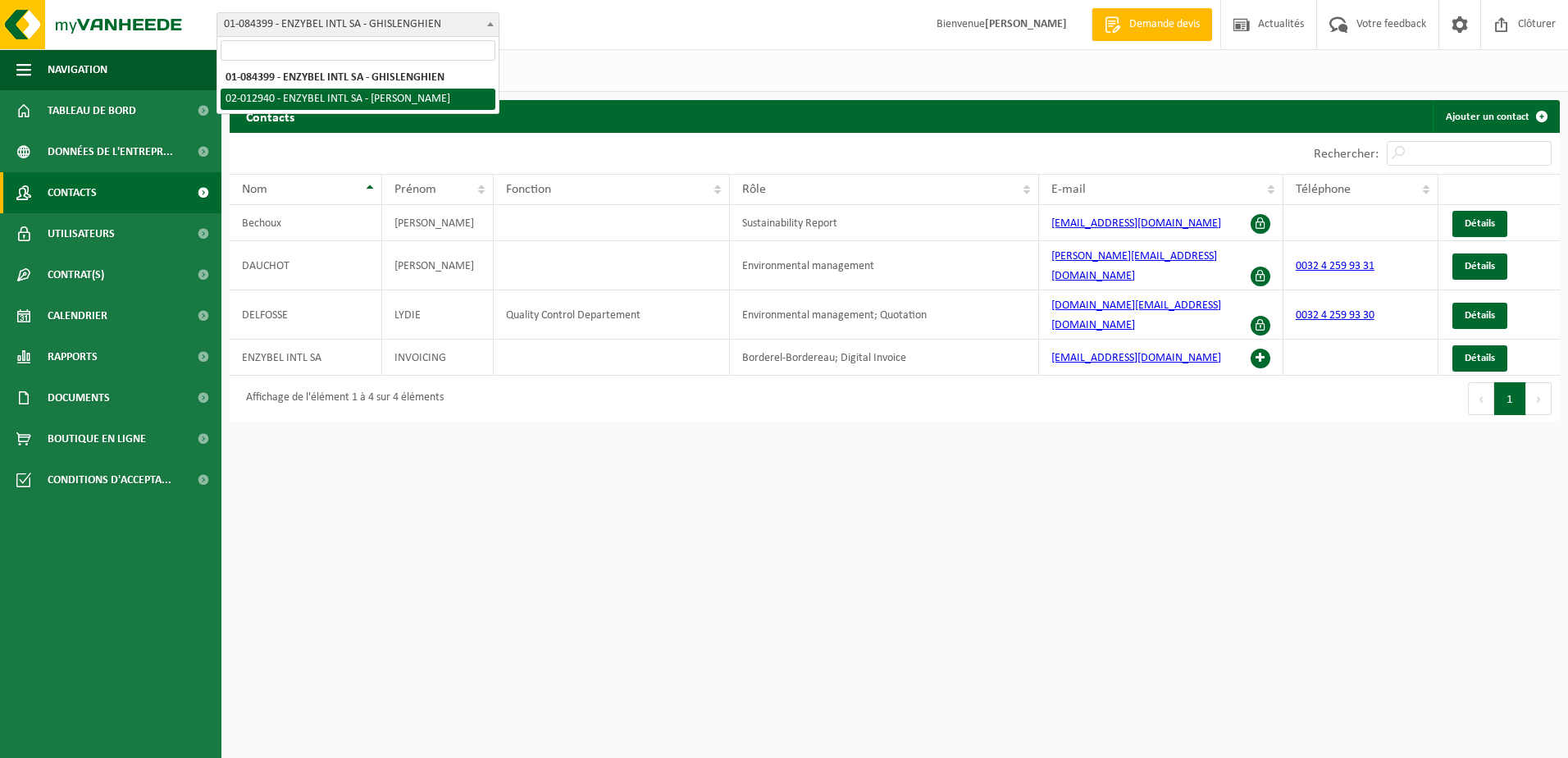
select select "38057"
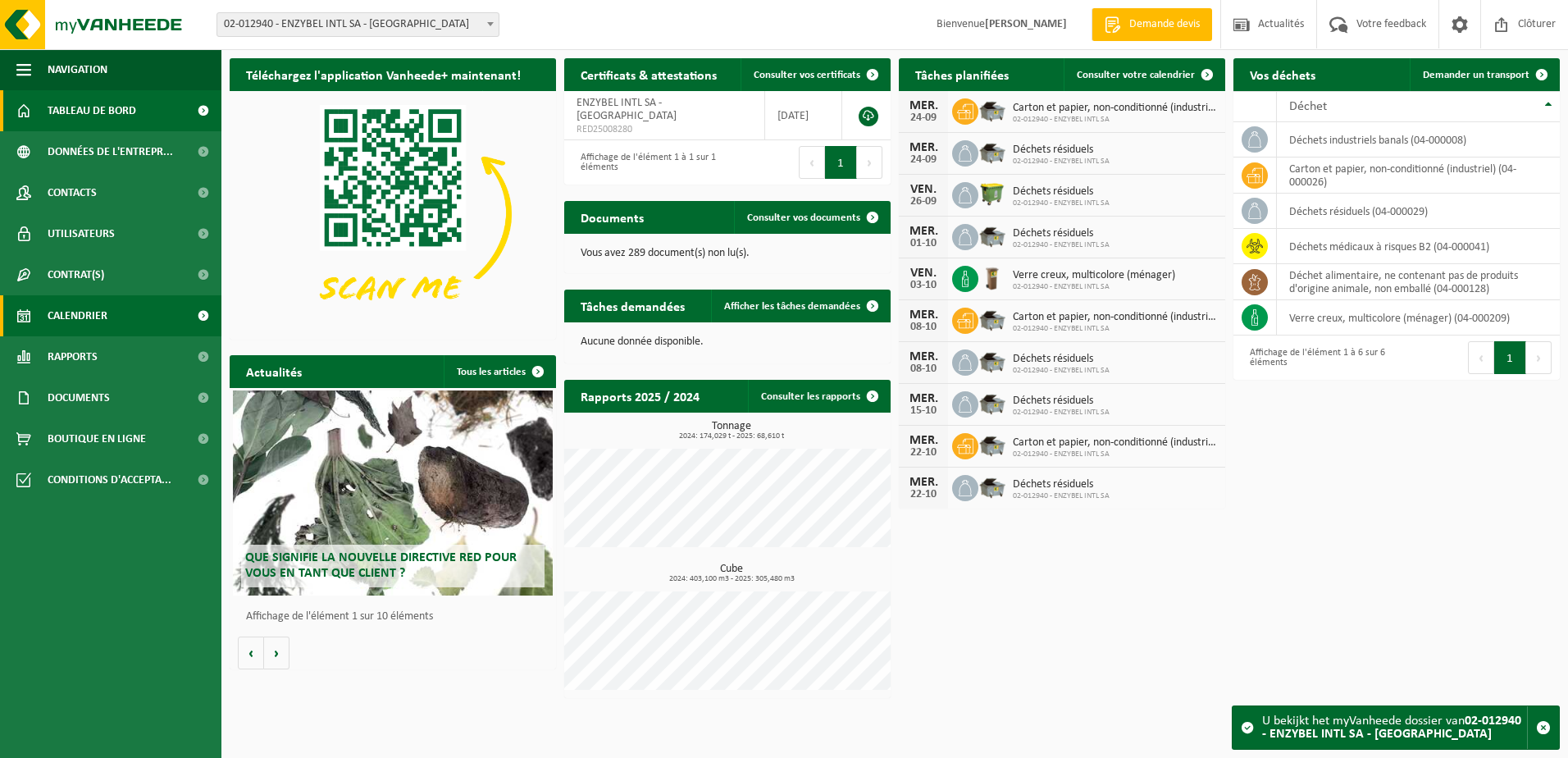
click at [114, 312] on link "Calendrier" at bounding box center [111, 315] width 221 height 41
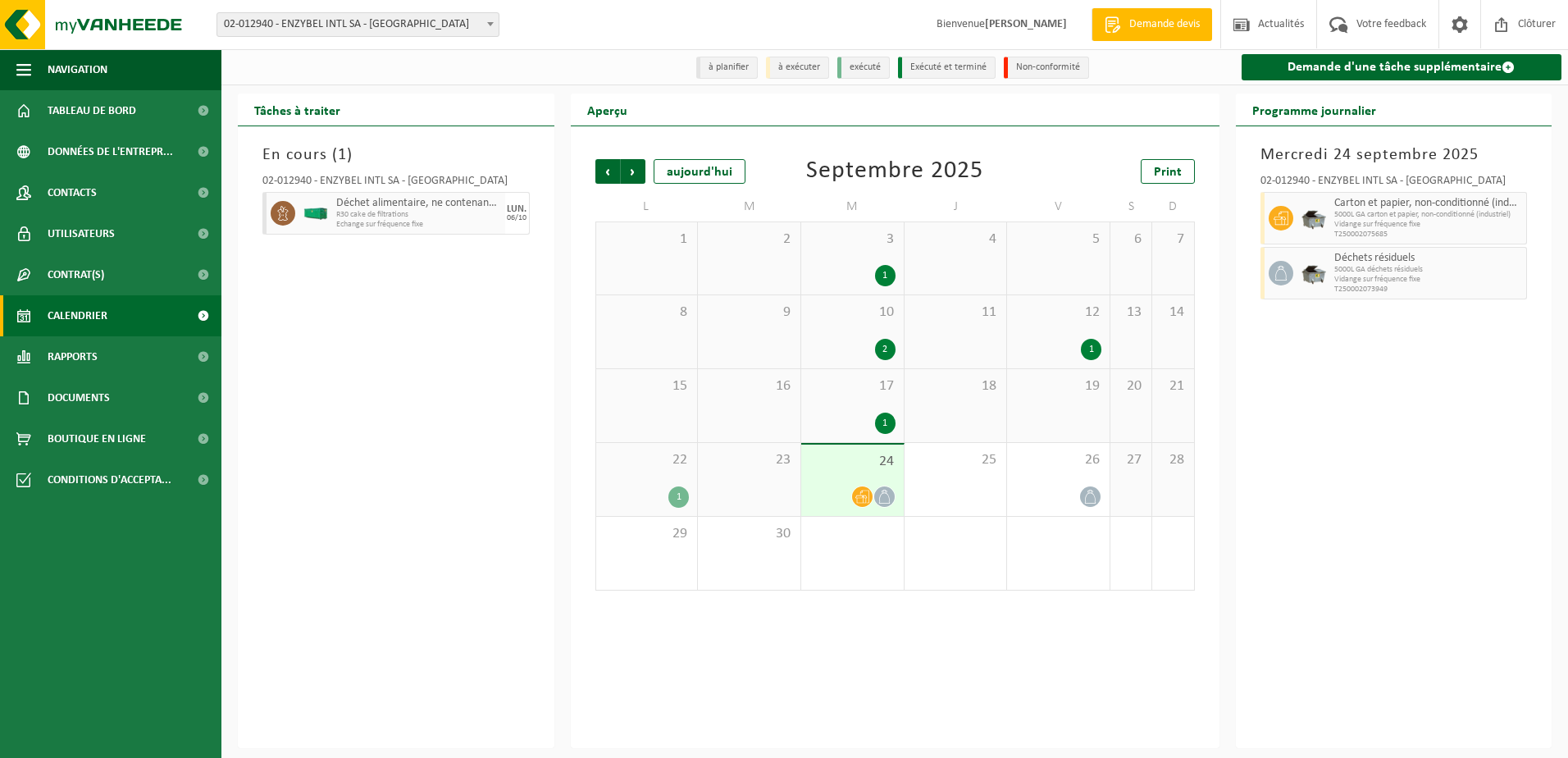
click at [865, 499] on icon at bounding box center [862, 497] width 14 height 14
click at [888, 497] on icon at bounding box center [884, 497] width 14 height 14
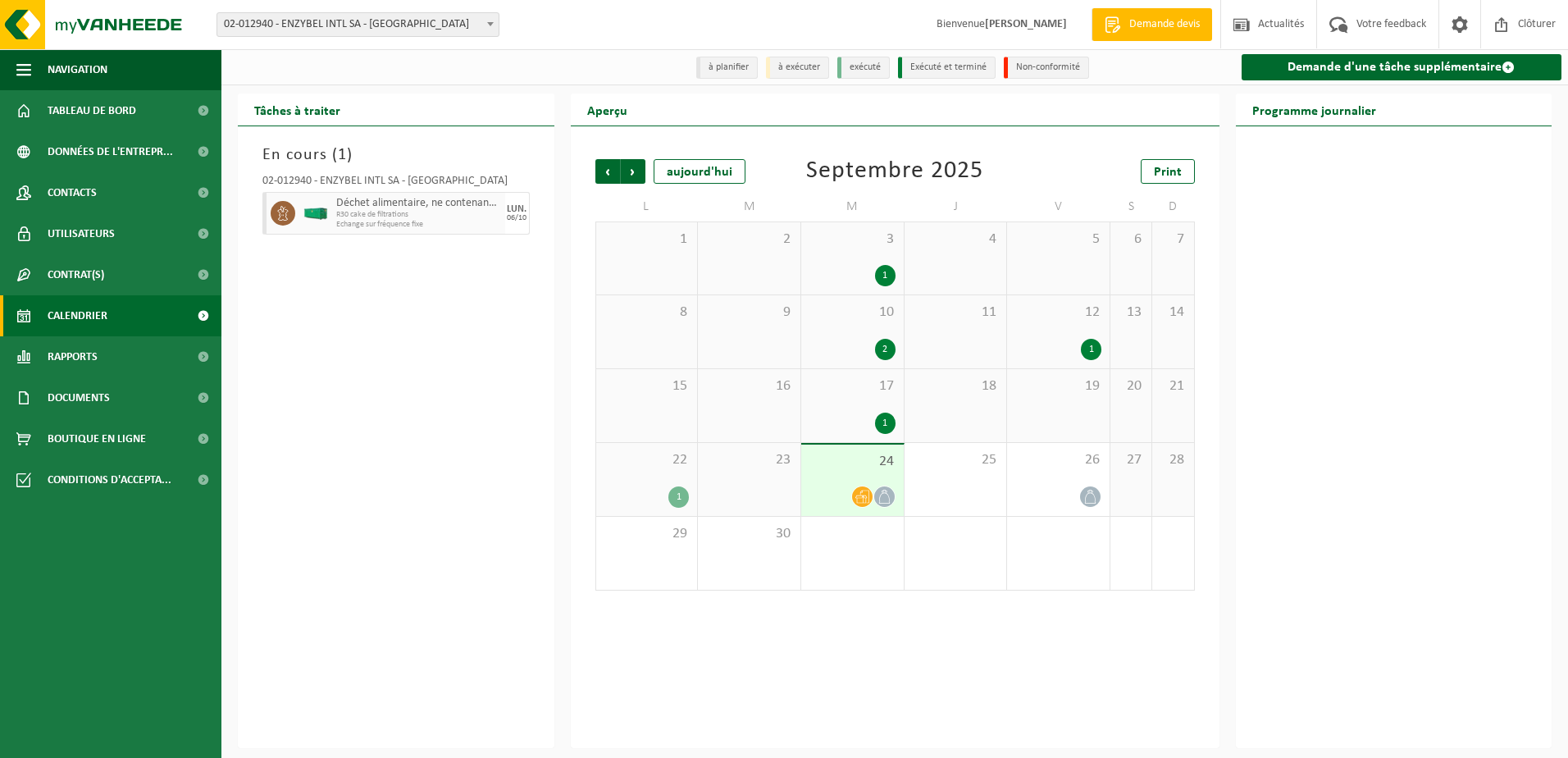
click at [888, 497] on icon at bounding box center [884, 497] width 14 height 14
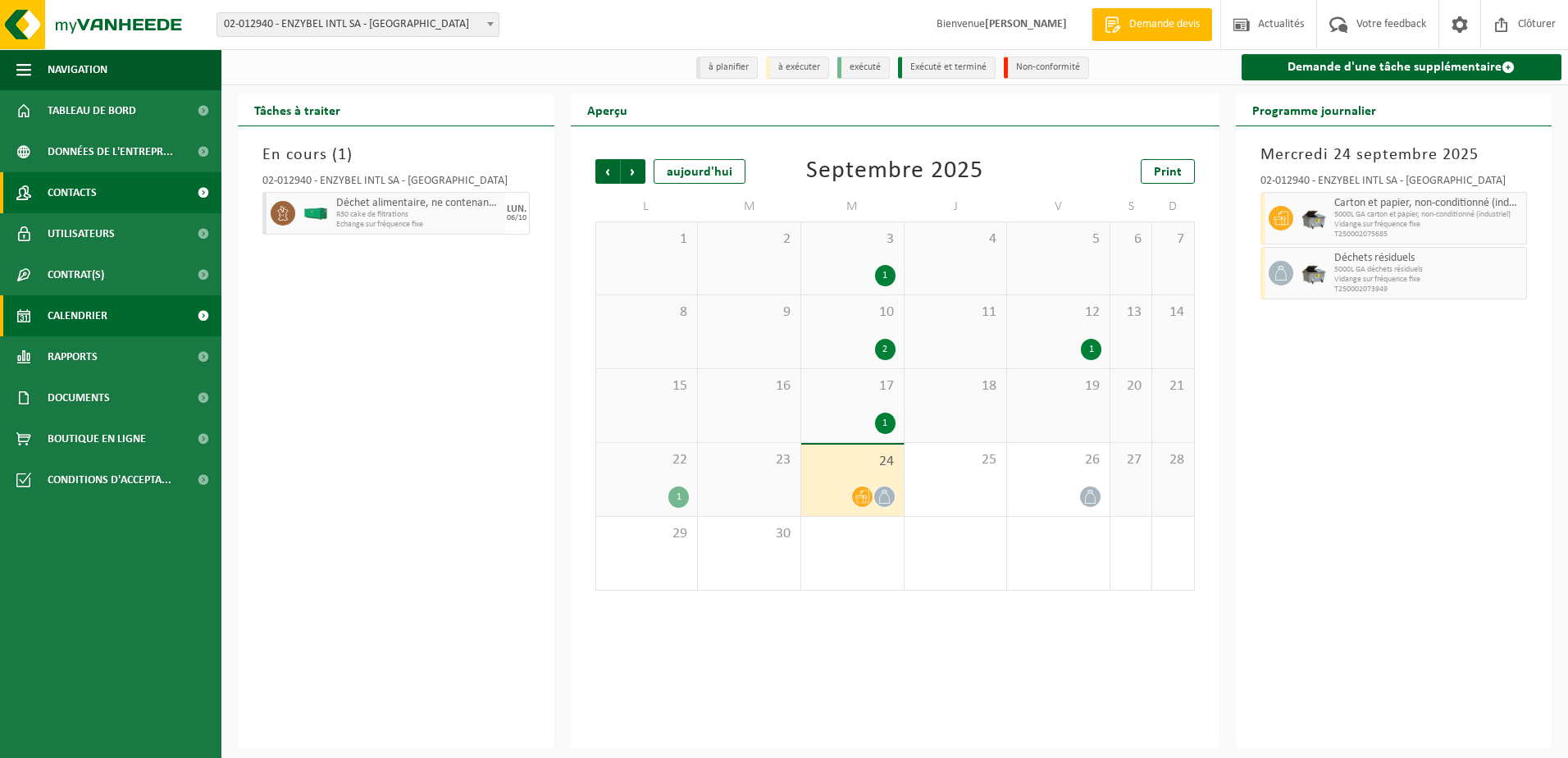
click at [96, 196] on span "Contacts" at bounding box center [72, 193] width 49 height 41
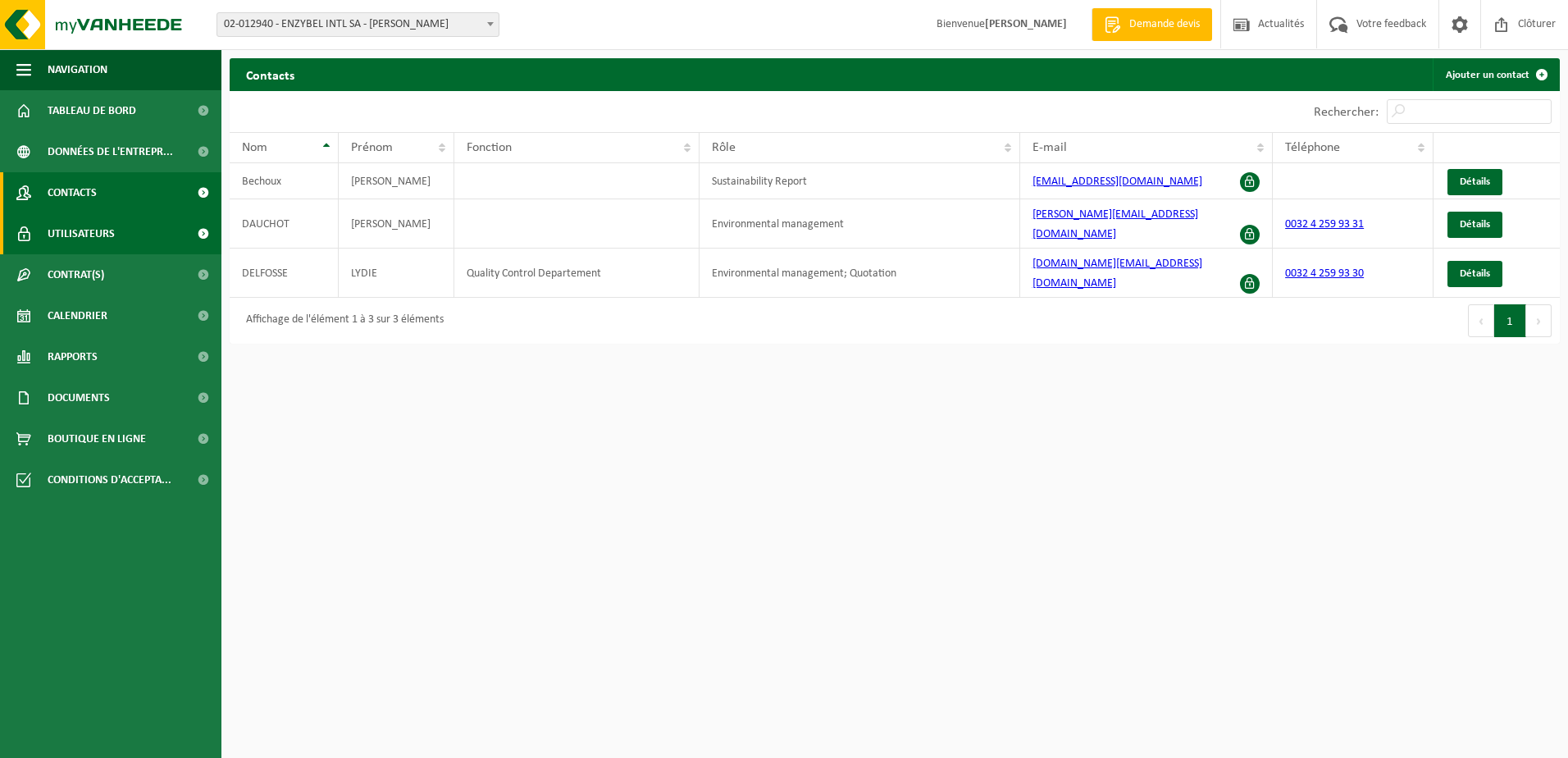
click at [91, 242] on span "Utilisateurs" at bounding box center [81, 234] width 68 height 41
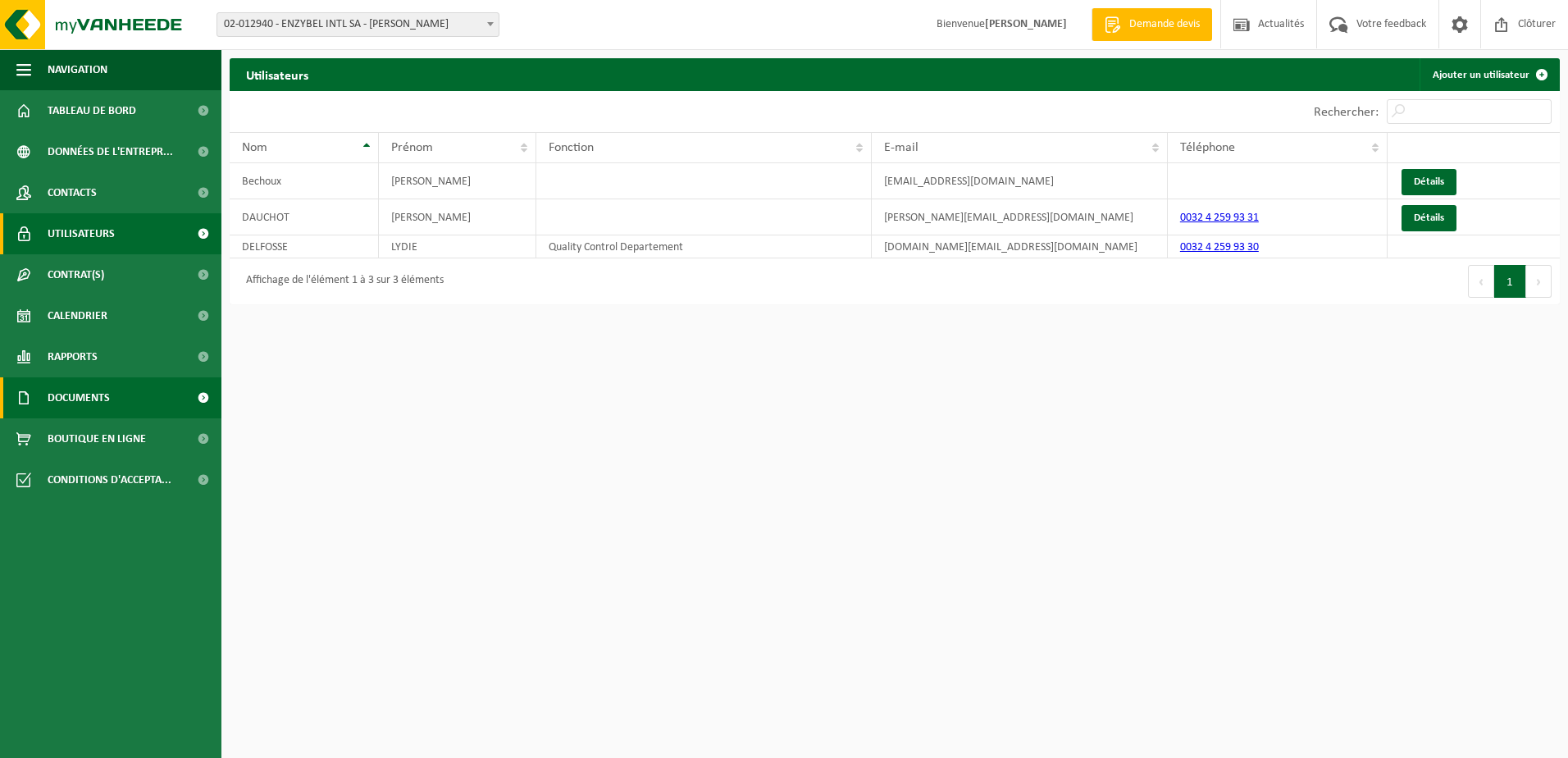
click at [121, 389] on link "Documents" at bounding box center [111, 398] width 221 height 41
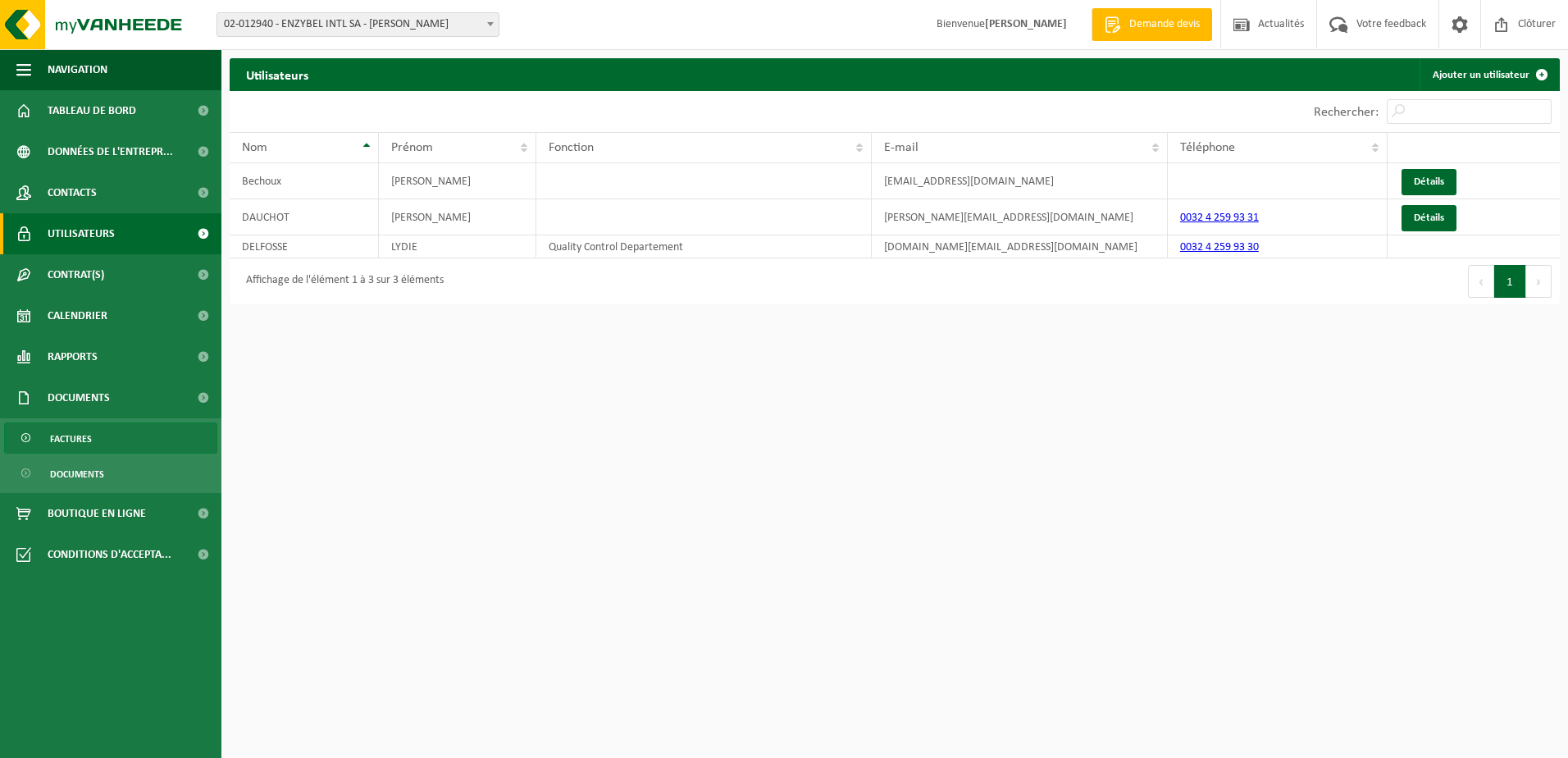
click at [122, 442] on link "Factures" at bounding box center [111, 438] width 214 height 31
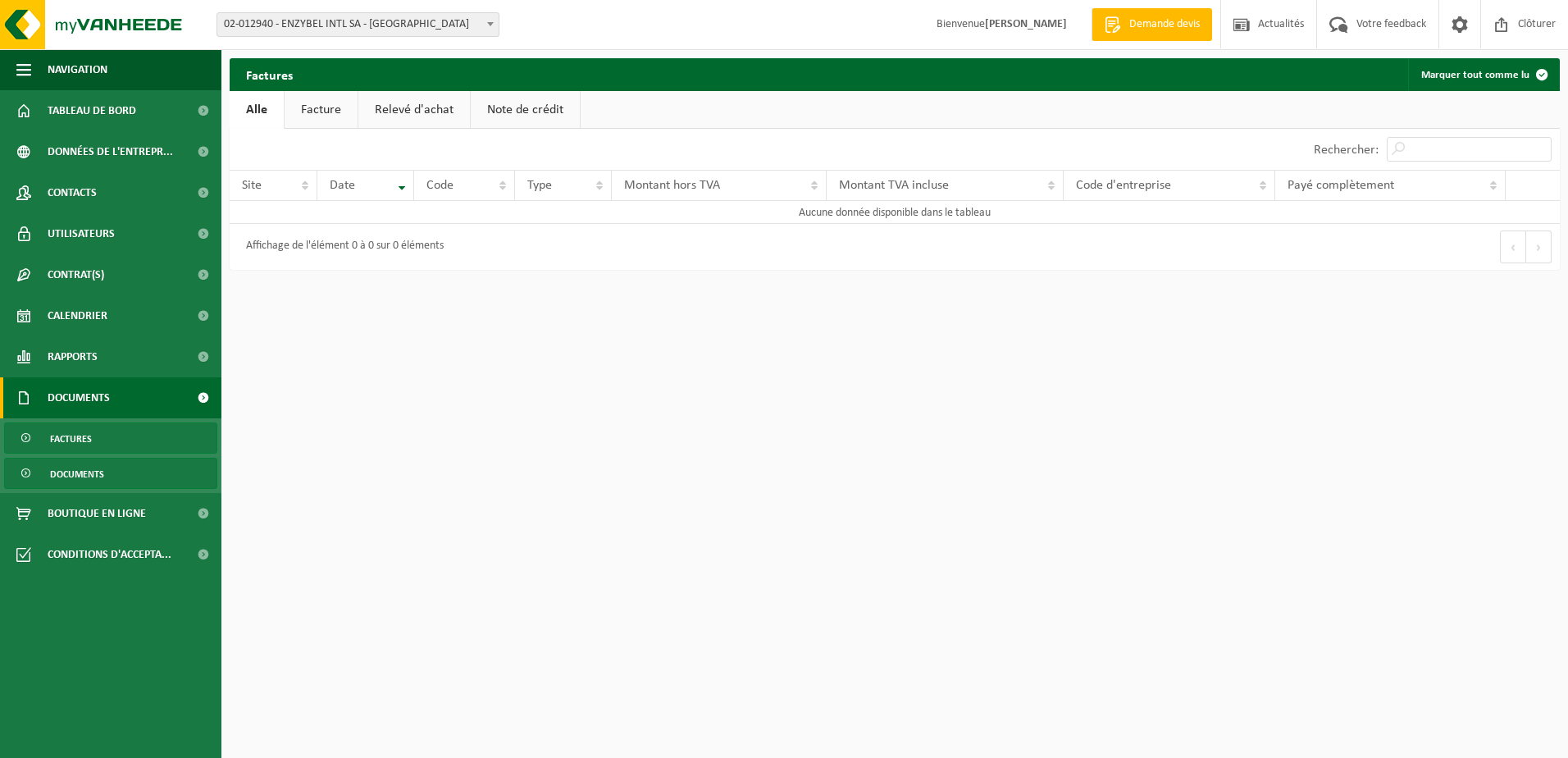
click at [69, 477] on span "Documents" at bounding box center [76, 474] width 54 height 31
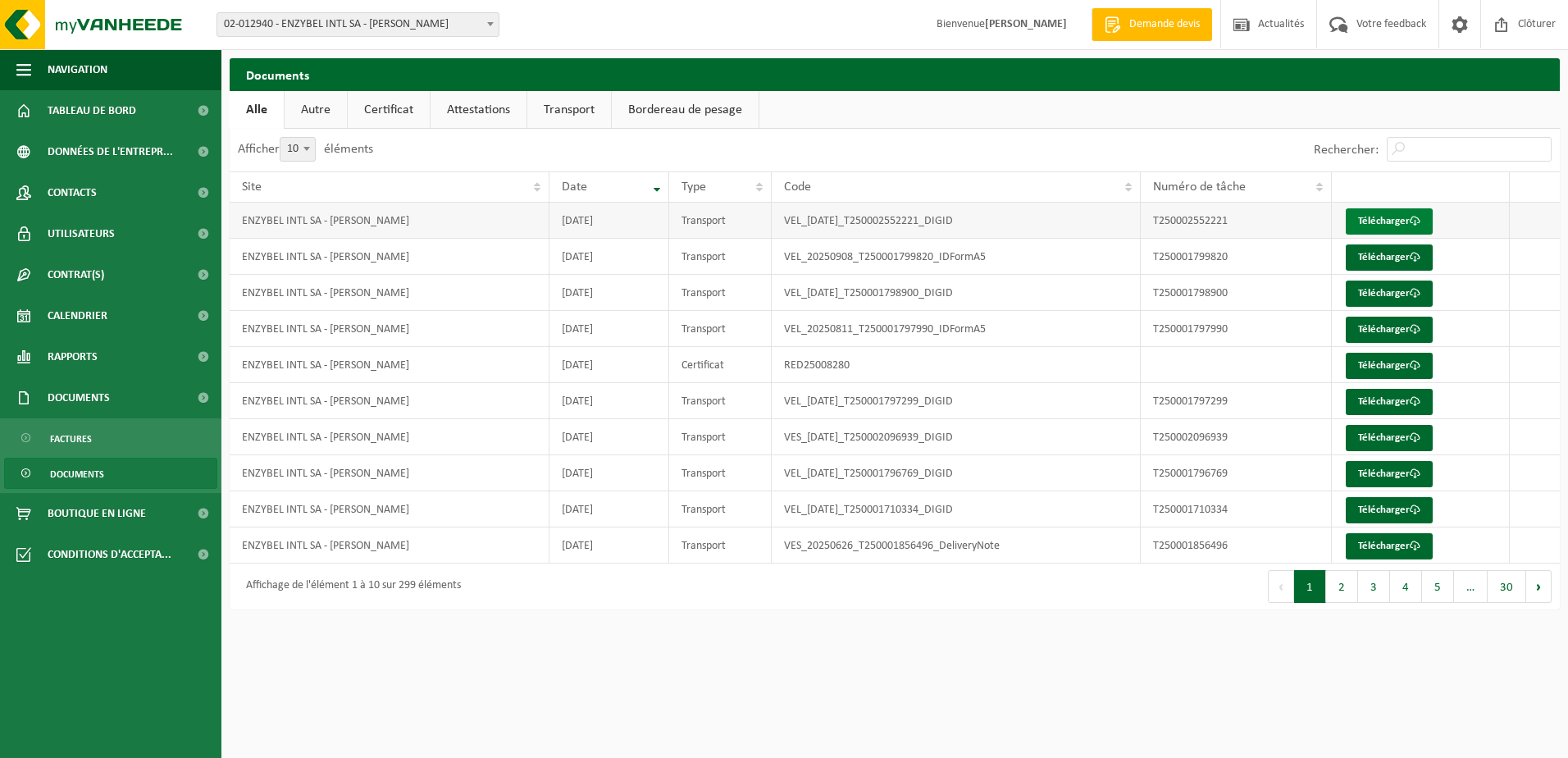
click at [1365, 221] on link "Télécharger" at bounding box center [1389, 221] width 87 height 26
click at [323, 110] on link "Autre" at bounding box center [316, 110] width 63 height 38
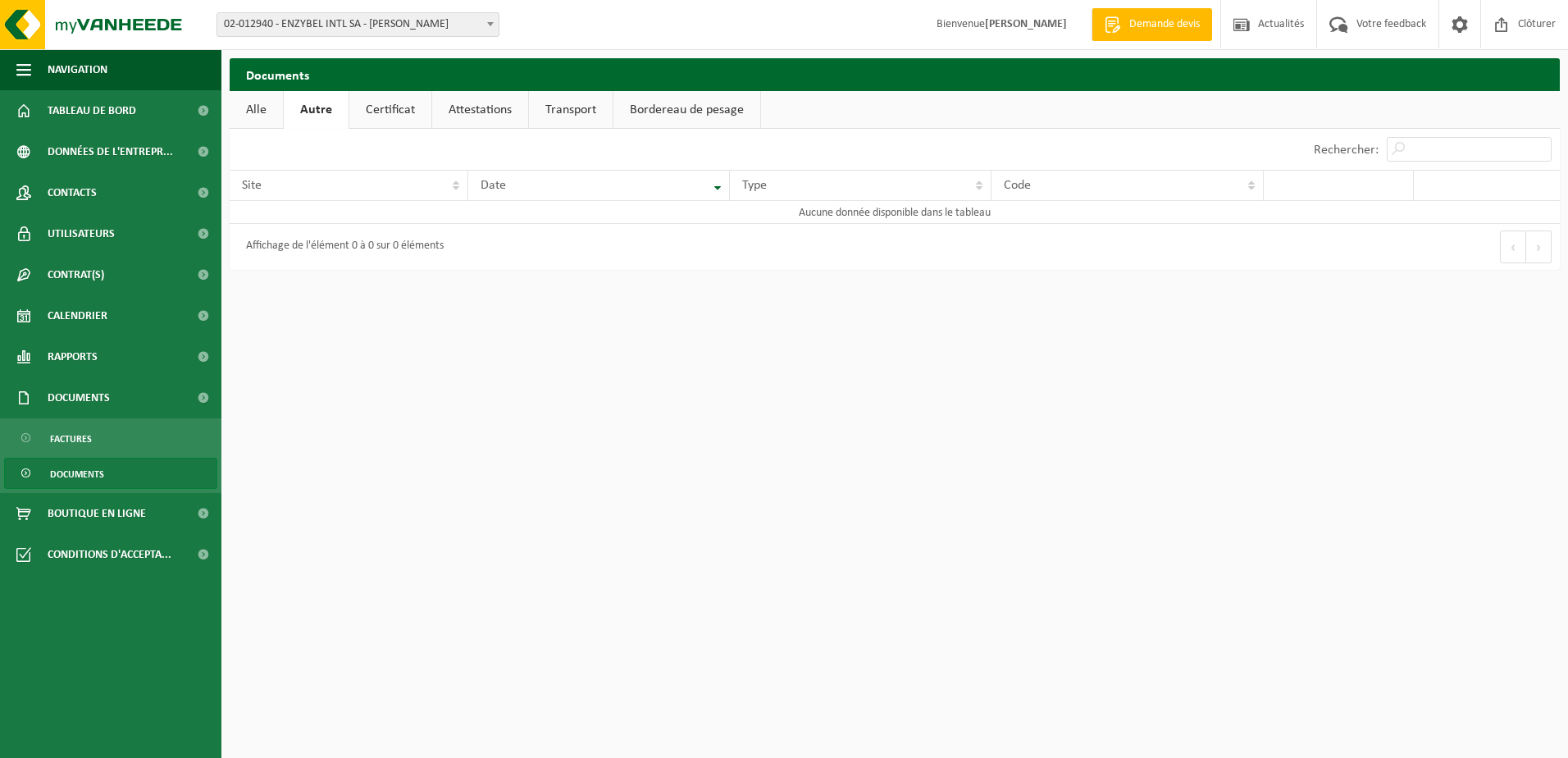
click at [402, 116] on link "Certificat" at bounding box center [391, 110] width 82 height 38
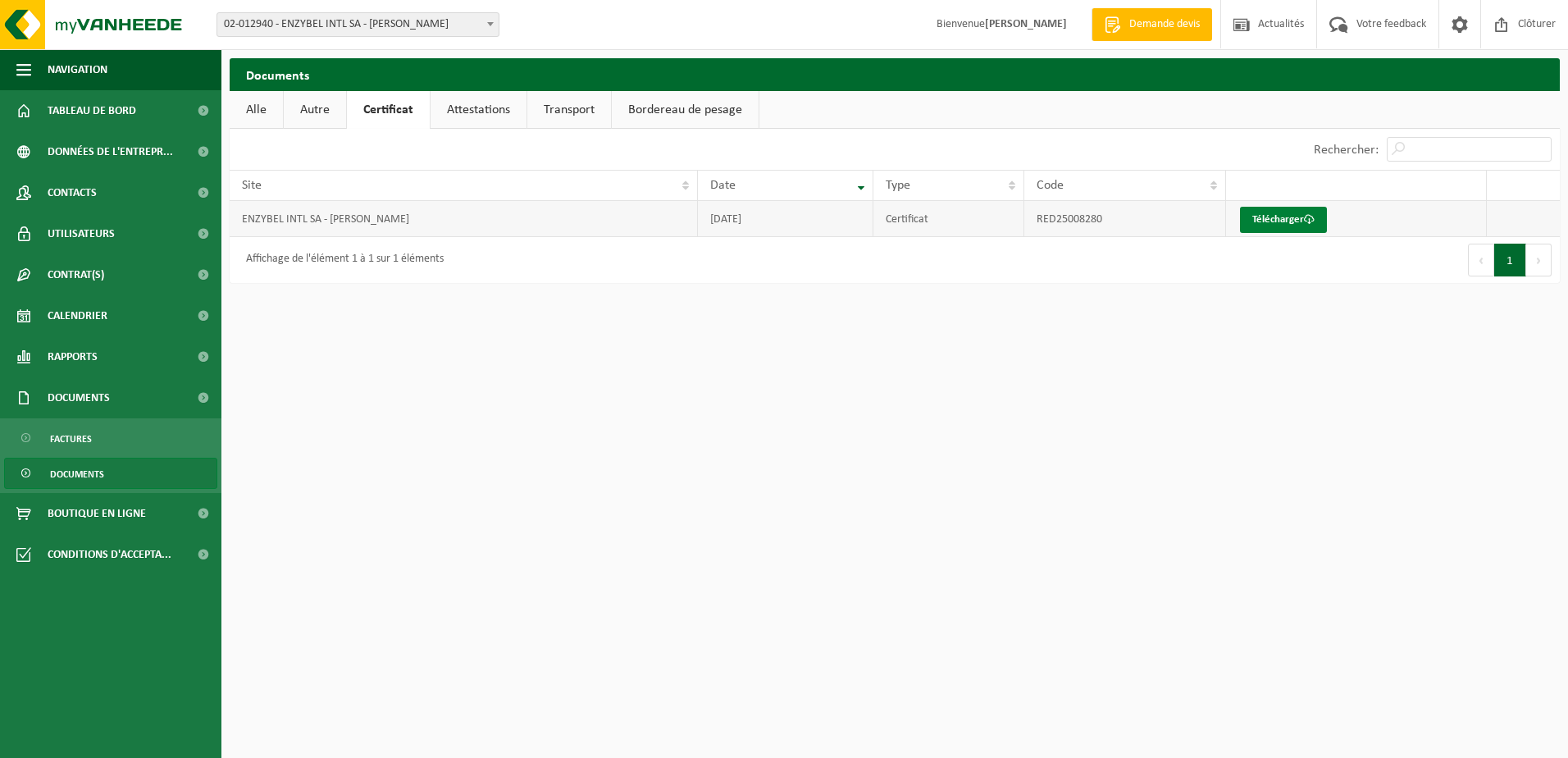
click at [1262, 214] on link "Télécharger" at bounding box center [1283, 219] width 87 height 26
click at [1377, 27] on span "Votre feedback" at bounding box center [1392, 24] width 78 height 48
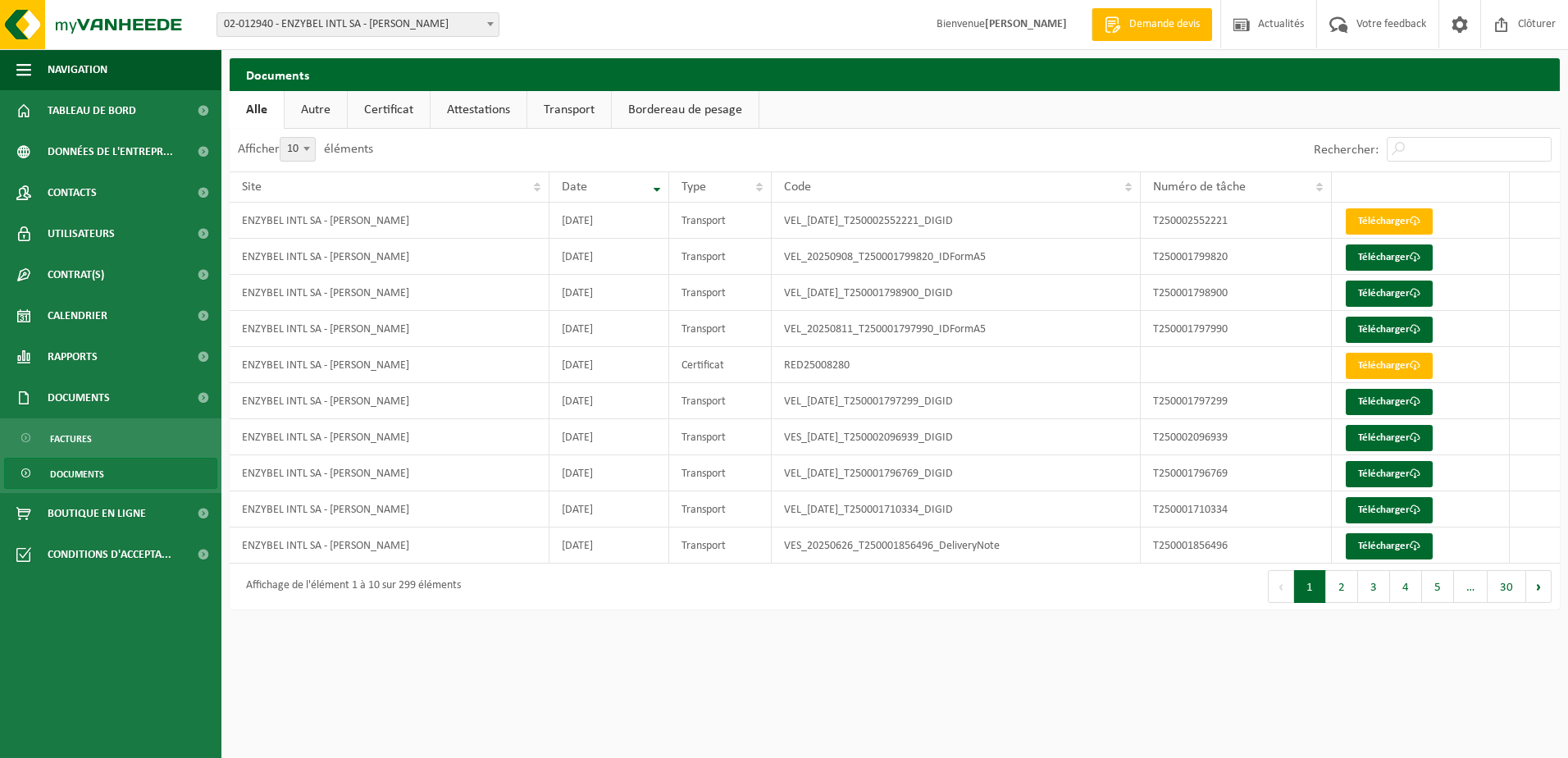
click at [397, 118] on link "Certificat" at bounding box center [389, 110] width 82 height 38
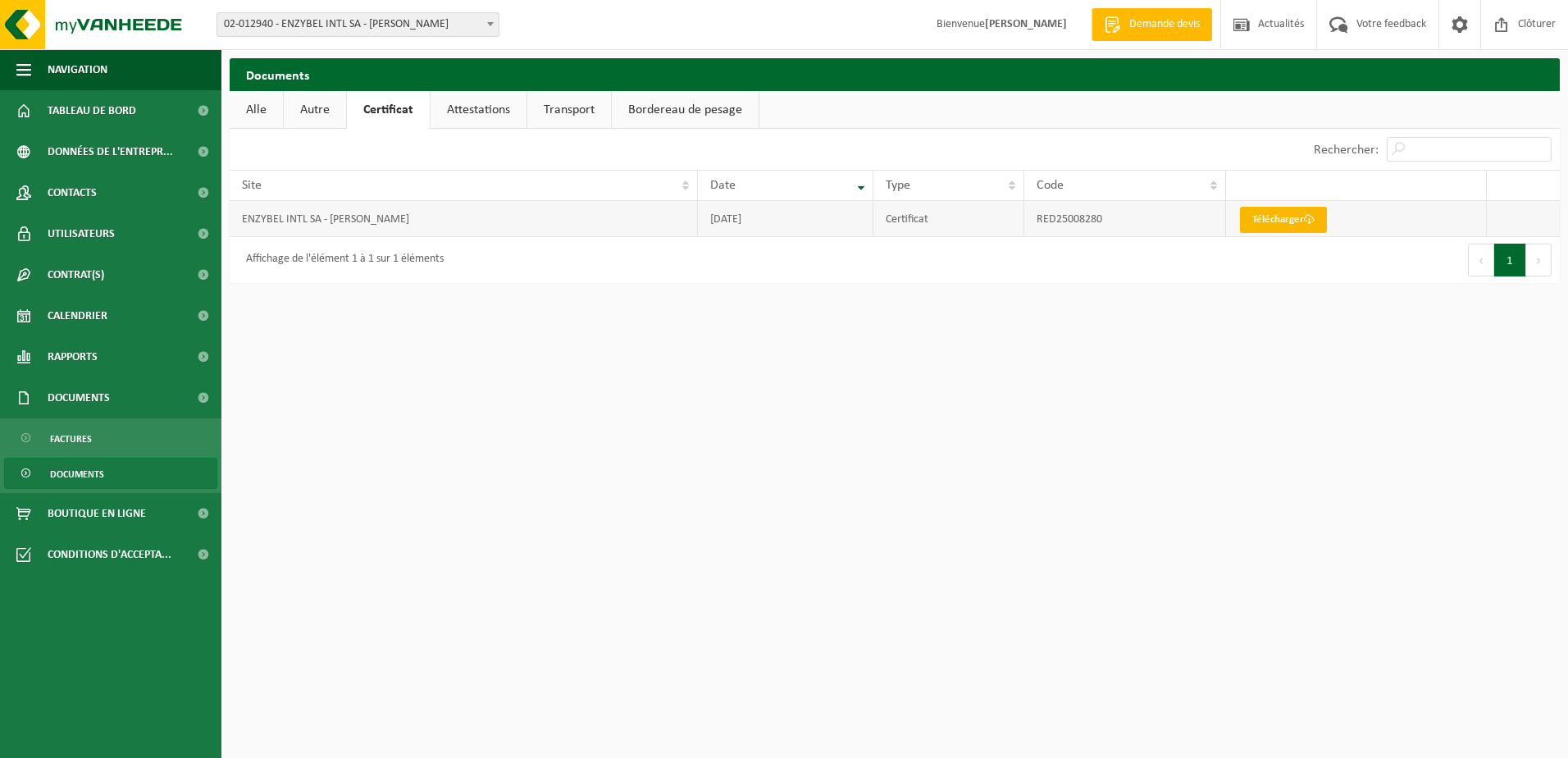
click at [1266, 222] on link "Télécharger" at bounding box center [1283, 219] width 87 height 26
click at [502, 107] on link "Attestations" at bounding box center [479, 110] width 96 height 38
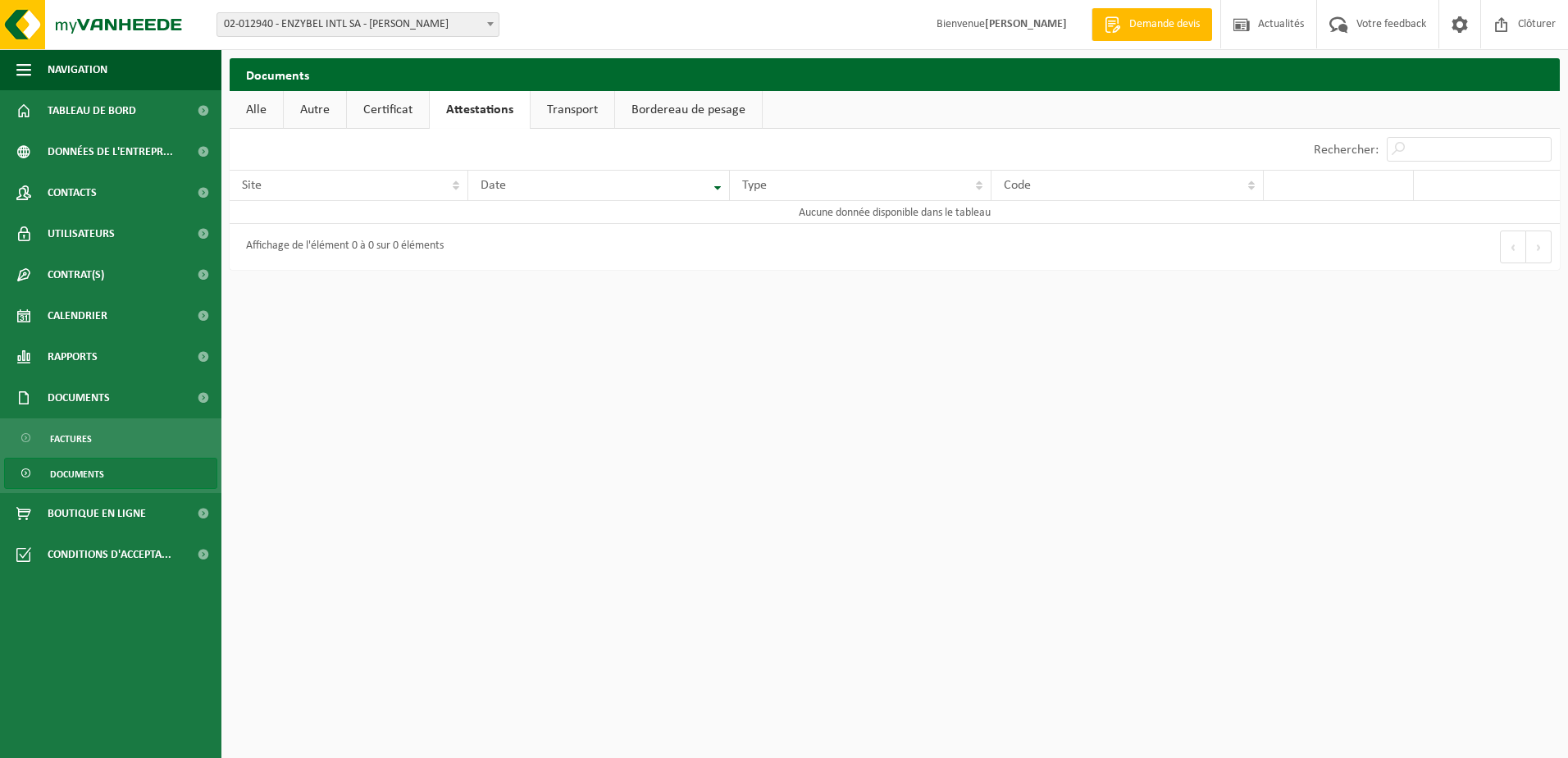
click at [554, 109] on link "Transport" at bounding box center [572, 110] width 83 height 38
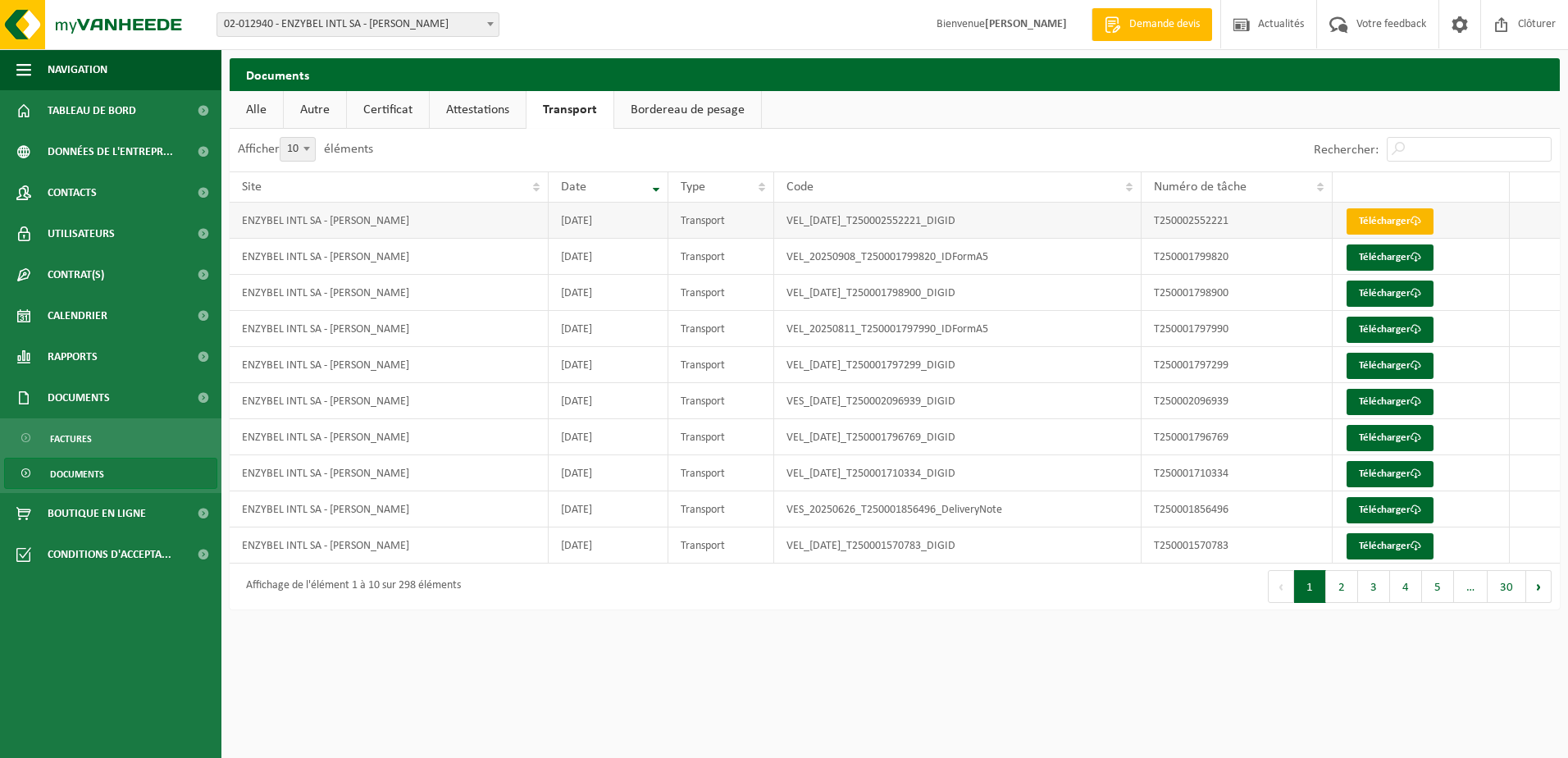
click at [1367, 223] on link "Télécharger" at bounding box center [1390, 221] width 87 height 26
click at [657, 118] on link "Bordereau de pesage" at bounding box center [688, 110] width 147 height 38
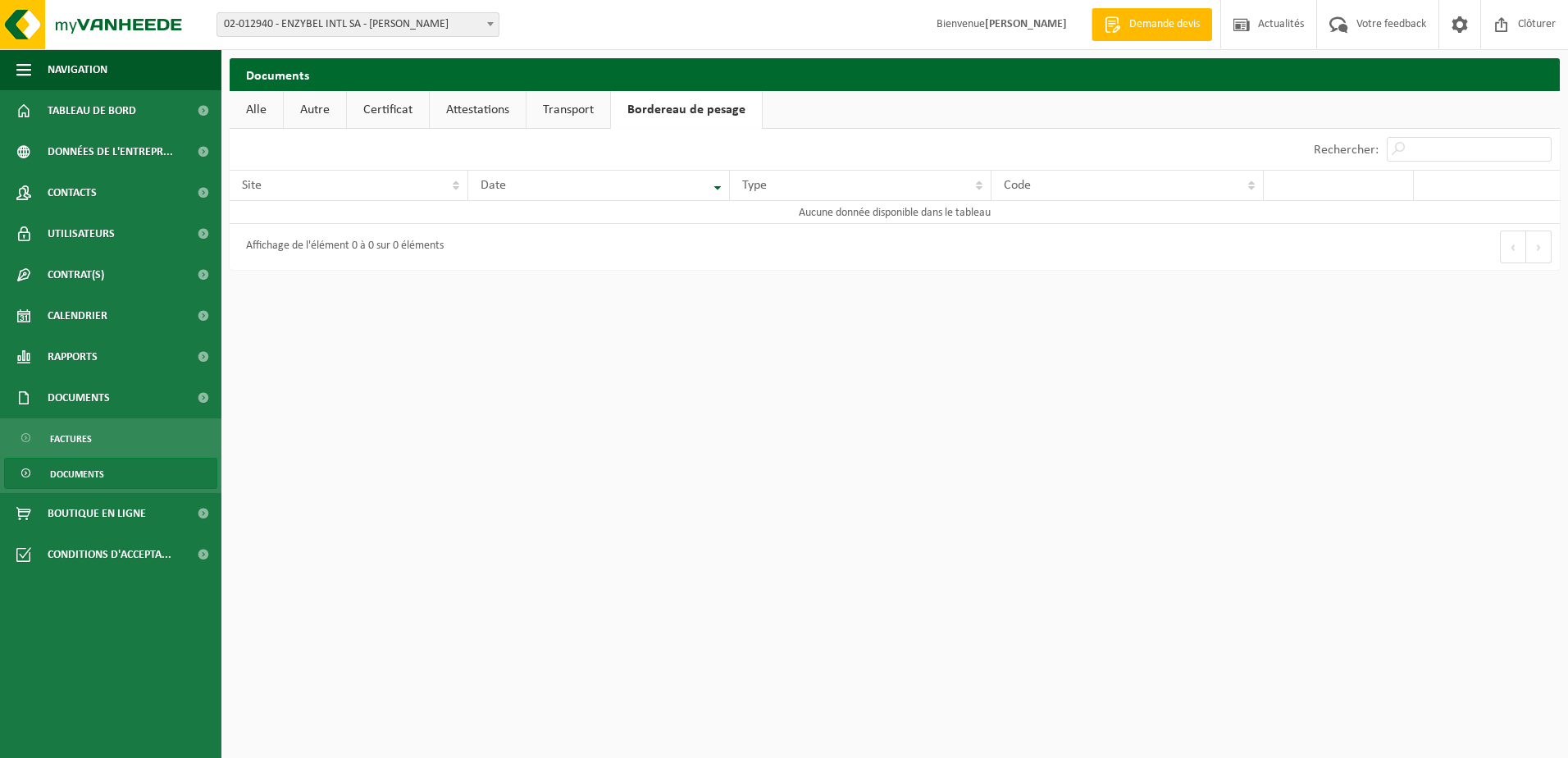
click at [252, 109] on link "Alle" at bounding box center [256, 110] width 53 height 38
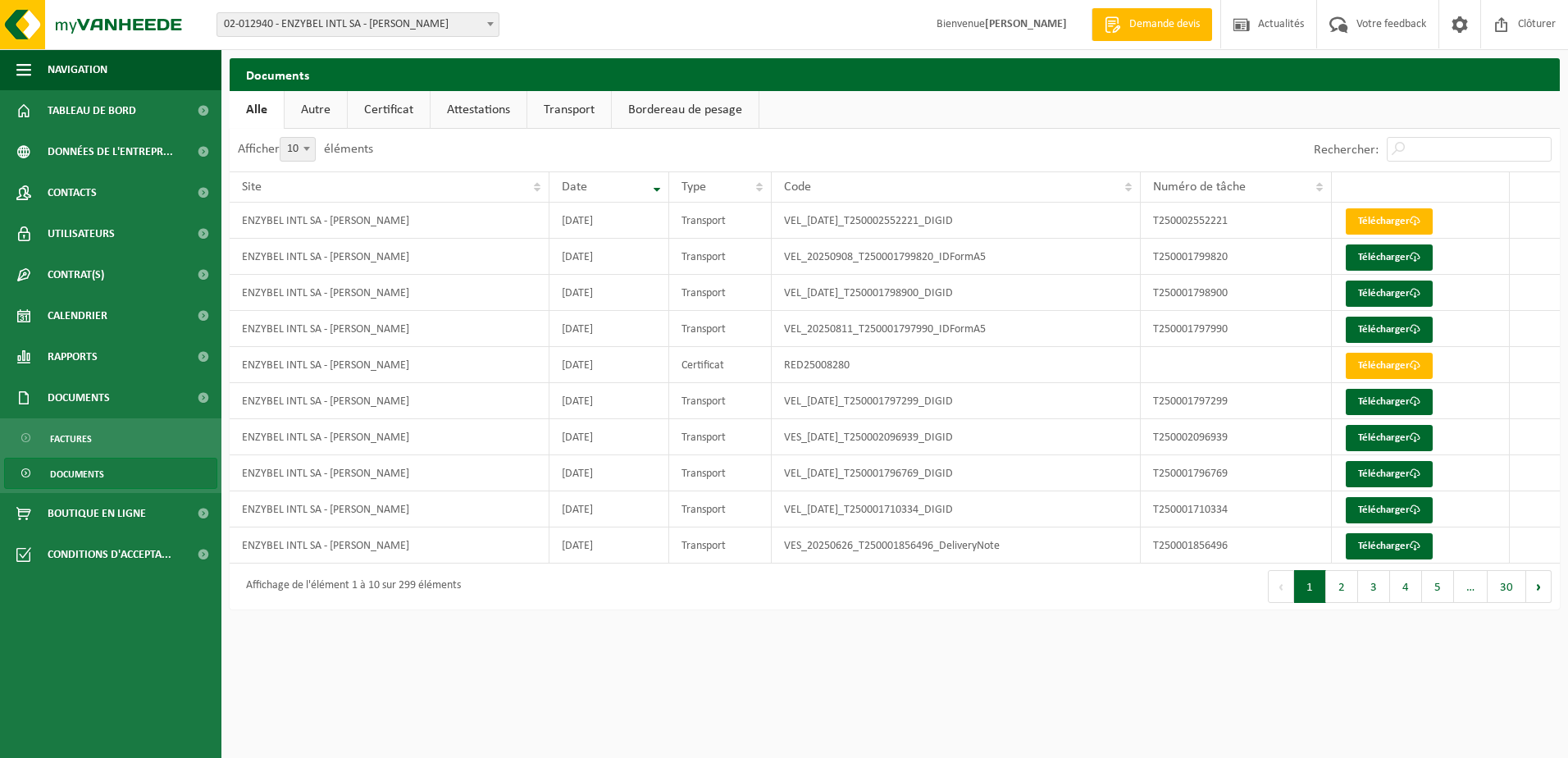
click at [89, 466] on span "Documents" at bounding box center [76, 474] width 54 height 31
click at [93, 436] on link "Factures" at bounding box center [111, 438] width 214 height 31
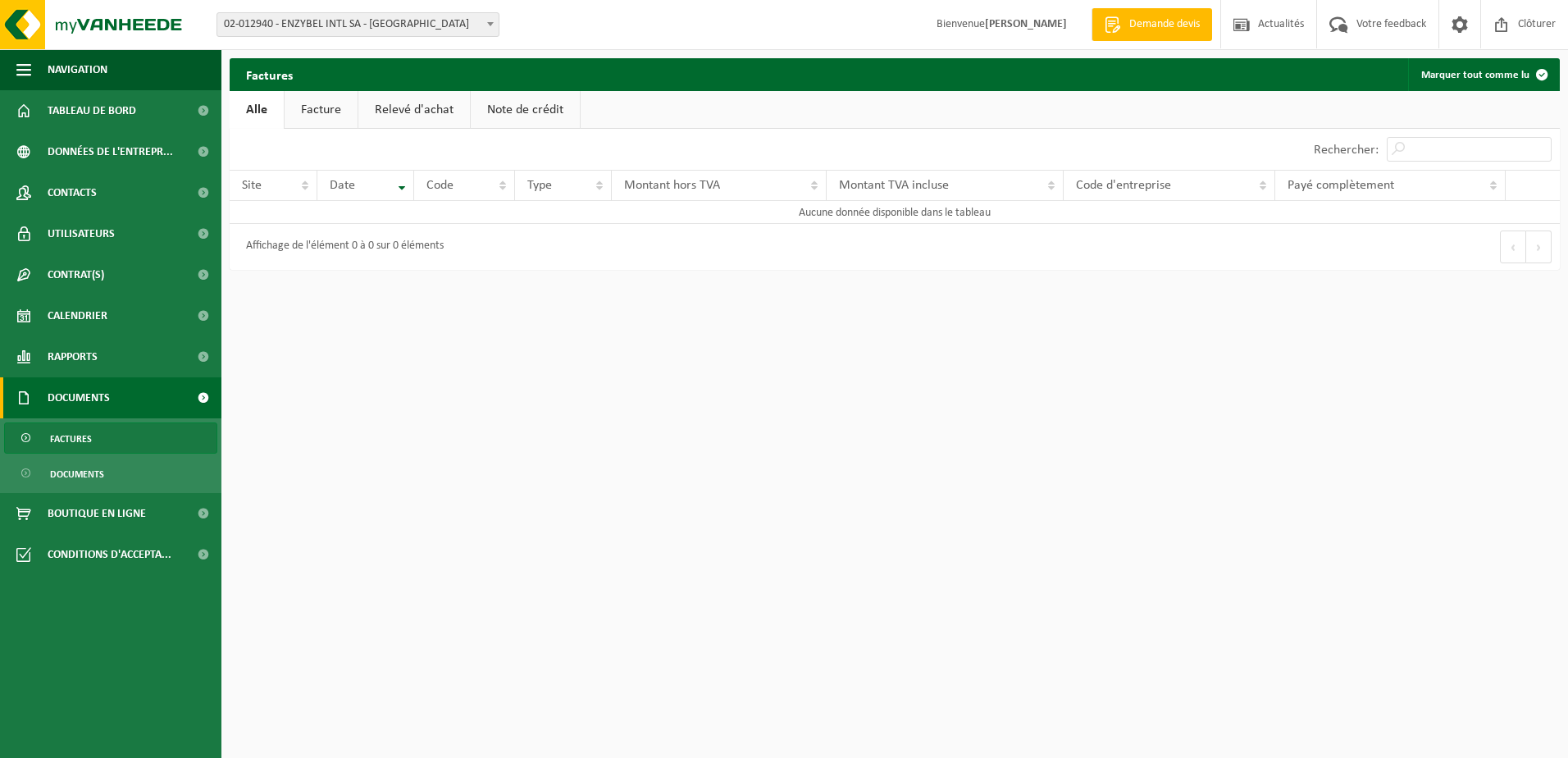
click at [348, 118] on link "Facture" at bounding box center [321, 110] width 73 height 38
click at [416, 112] on link "Relevé d'achat" at bounding box center [415, 110] width 112 height 38
click at [527, 117] on link "Note de crédit" at bounding box center [527, 110] width 109 height 38
click at [266, 109] on link "Alle" at bounding box center [256, 110] width 53 height 38
click at [71, 506] on span "Boutique en ligne" at bounding box center [97, 513] width 98 height 41
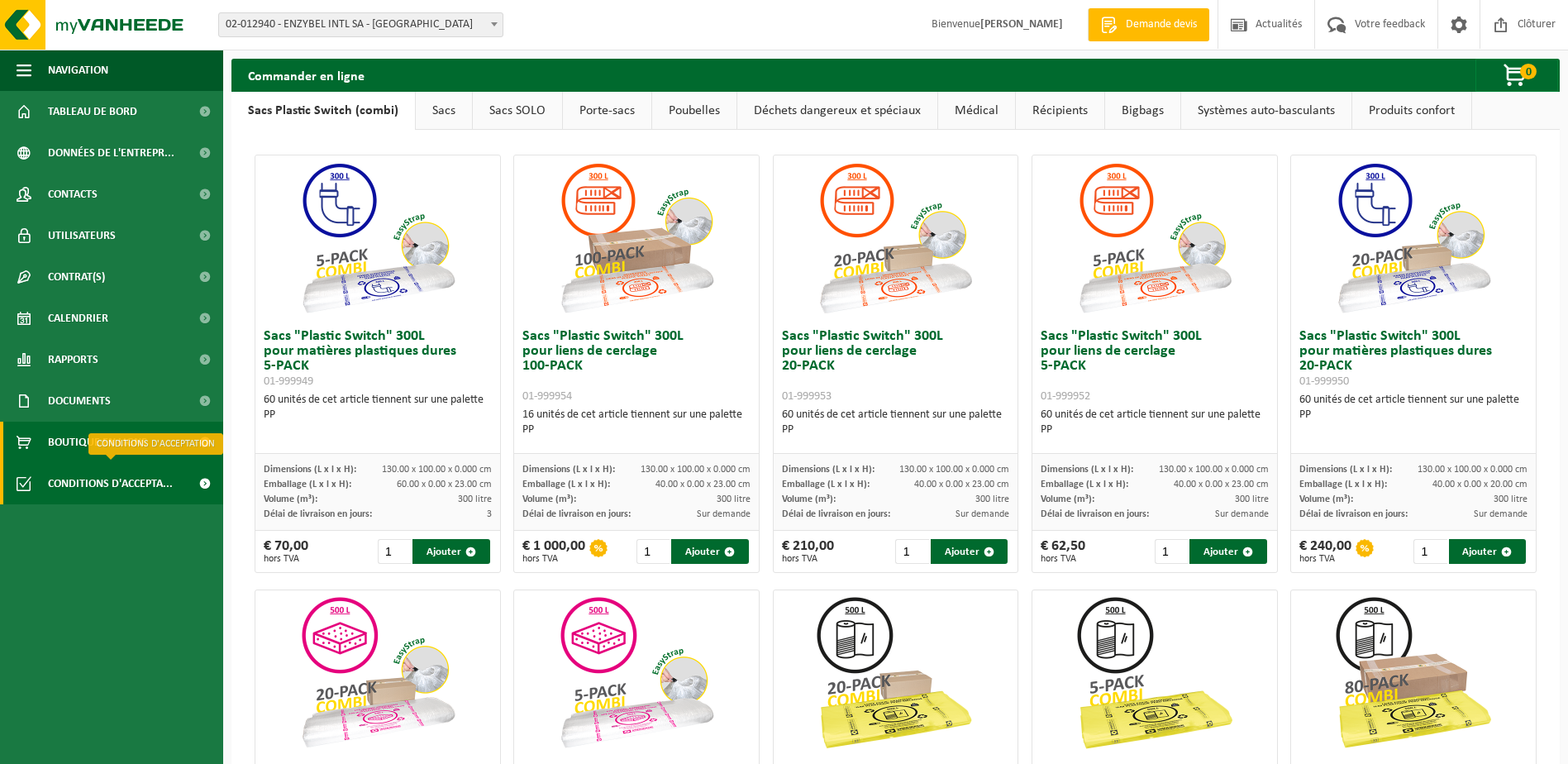
click at [107, 481] on span "Conditions d'accepta..." at bounding box center [111, 484] width 124 height 41
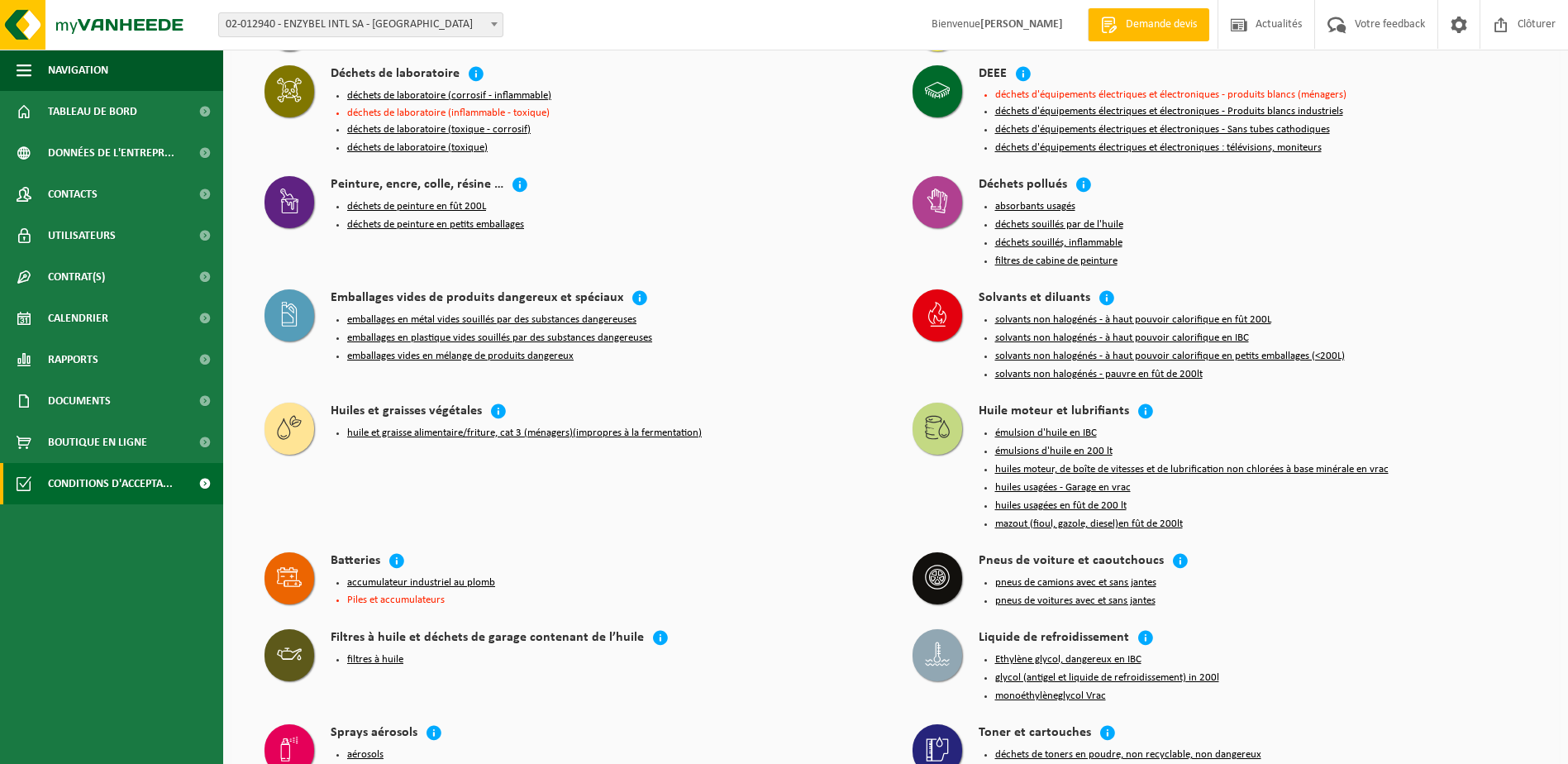
scroll to position [1504, 0]
